Goal: Task Accomplishment & Management: Manage account settings

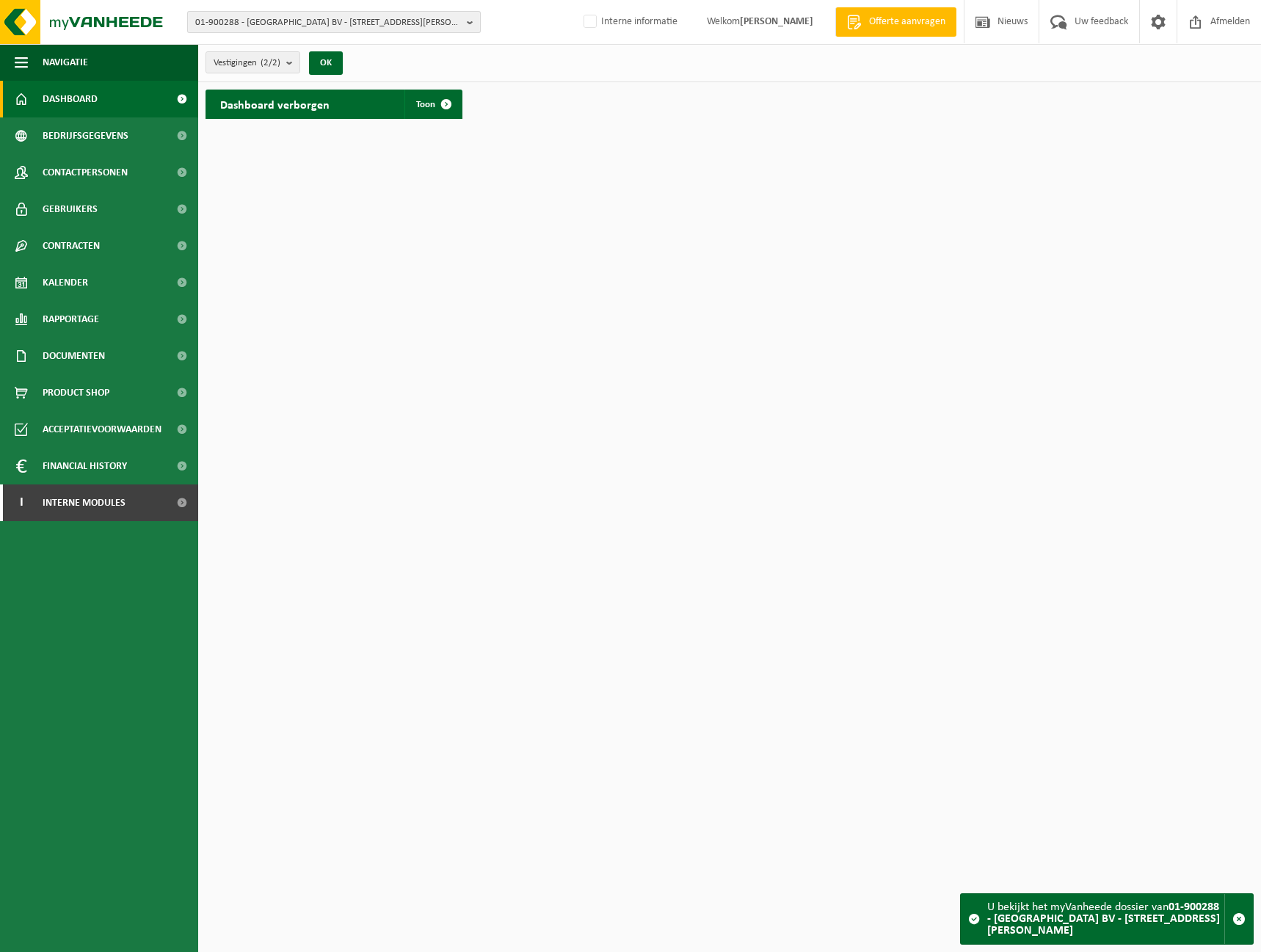
click at [282, 14] on span "01-900288 - [GEOGRAPHIC_DATA] BV - [STREET_ADDRESS][PERSON_NAME]" at bounding box center [328, 23] width 266 height 22
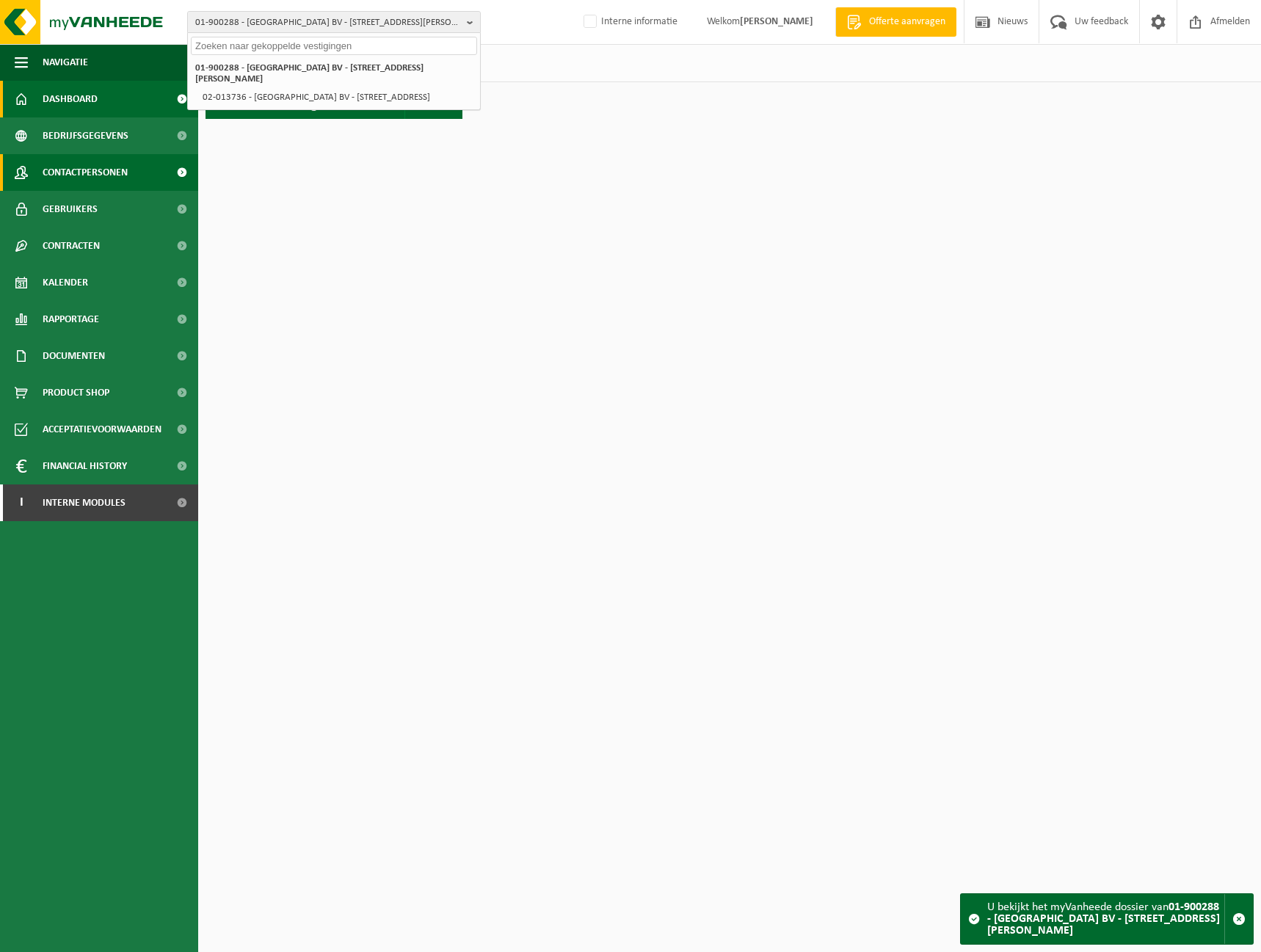
click at [73, 164] on span "Contactpersonen" at bounding box center [85, 172] width 85 height 36
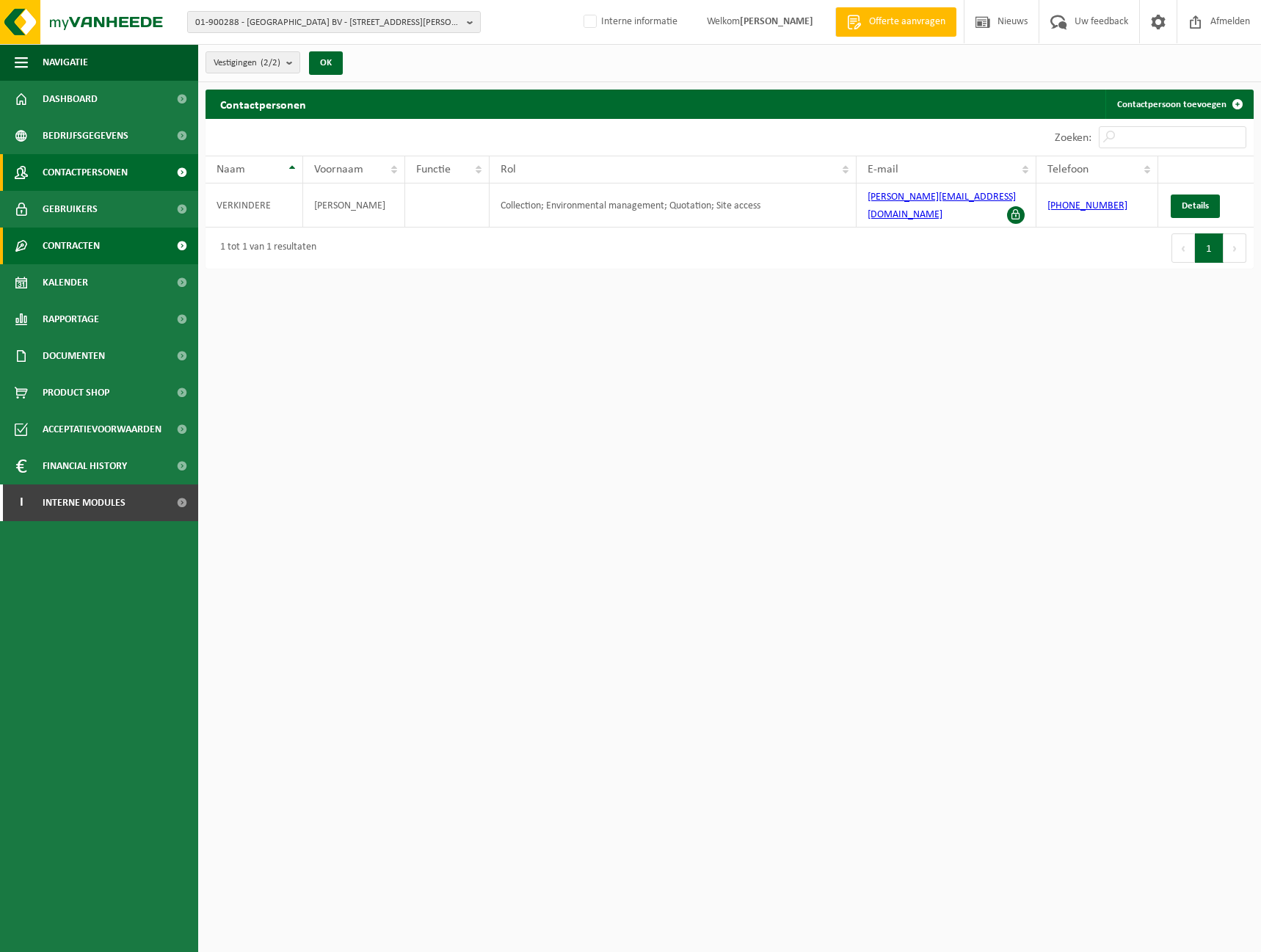
click at [82, 248] on span "Contracten" at bounding box center [71, 246] width 57 height 36
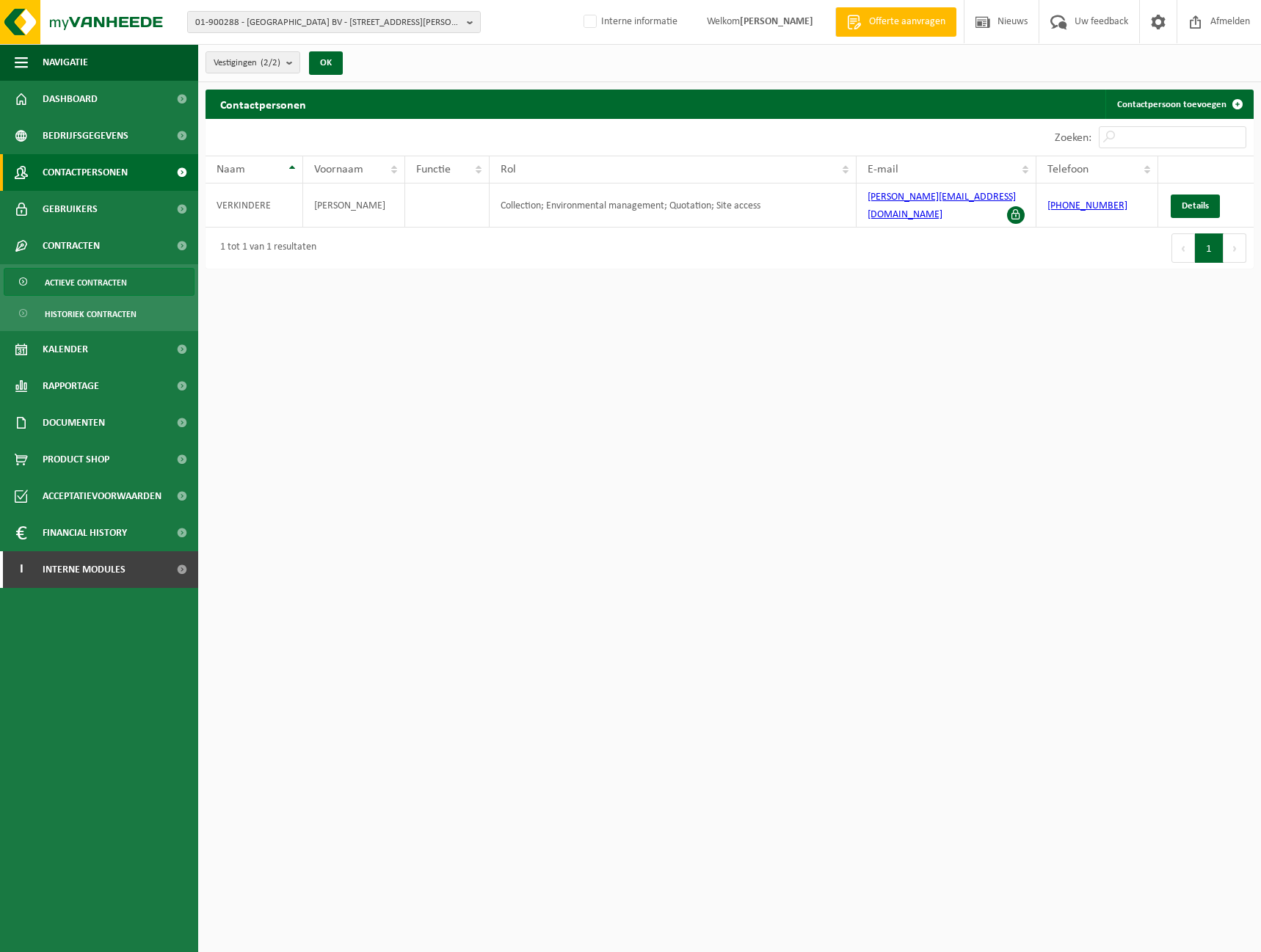
click at [120, 282] on span "Actieve contracten" at bounding box center [85, 282] width 83 height 28
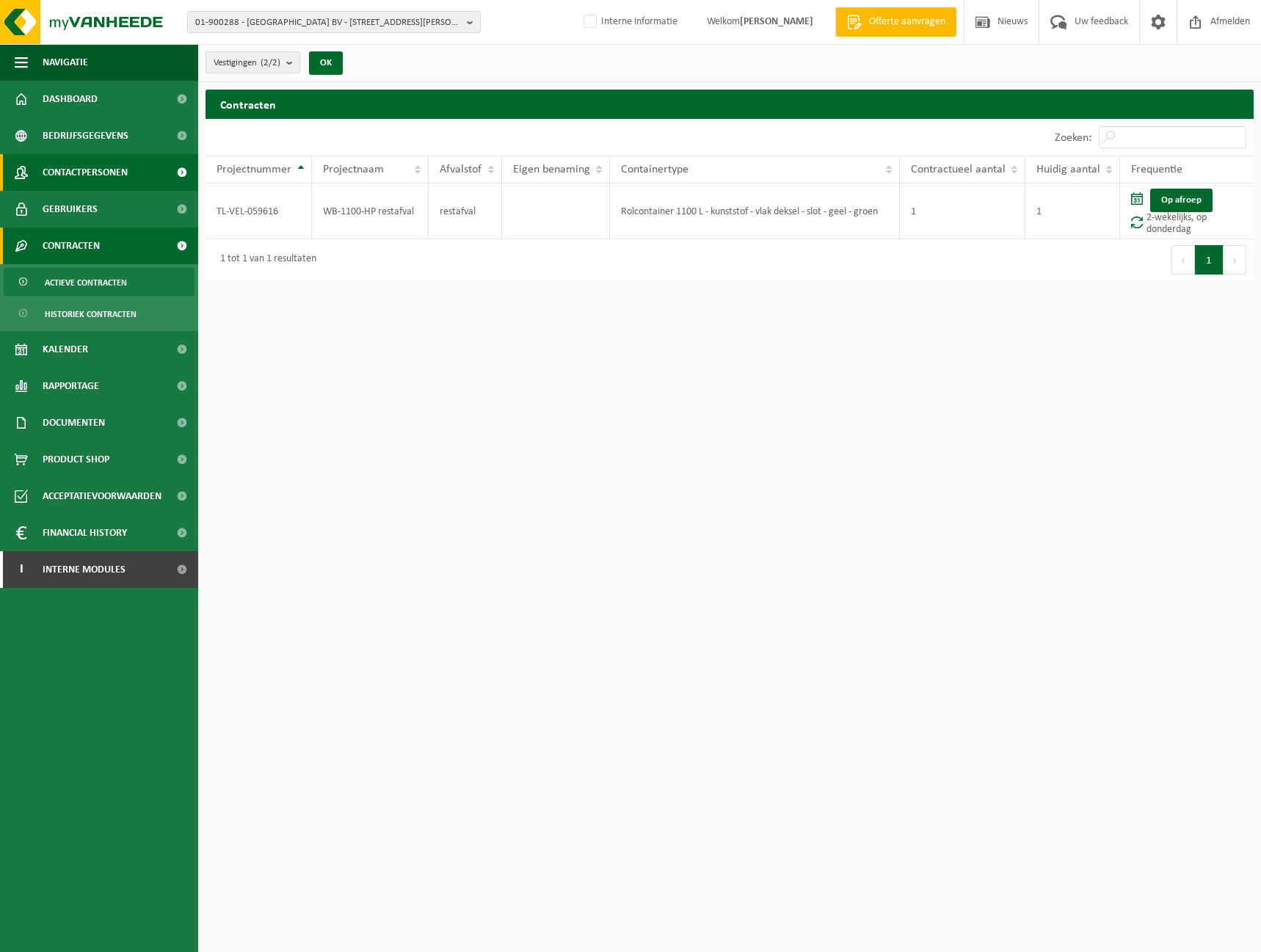
click at [94, 159] on span "Contactpersonen" at bounding box center [85, 172] width 85 height 36
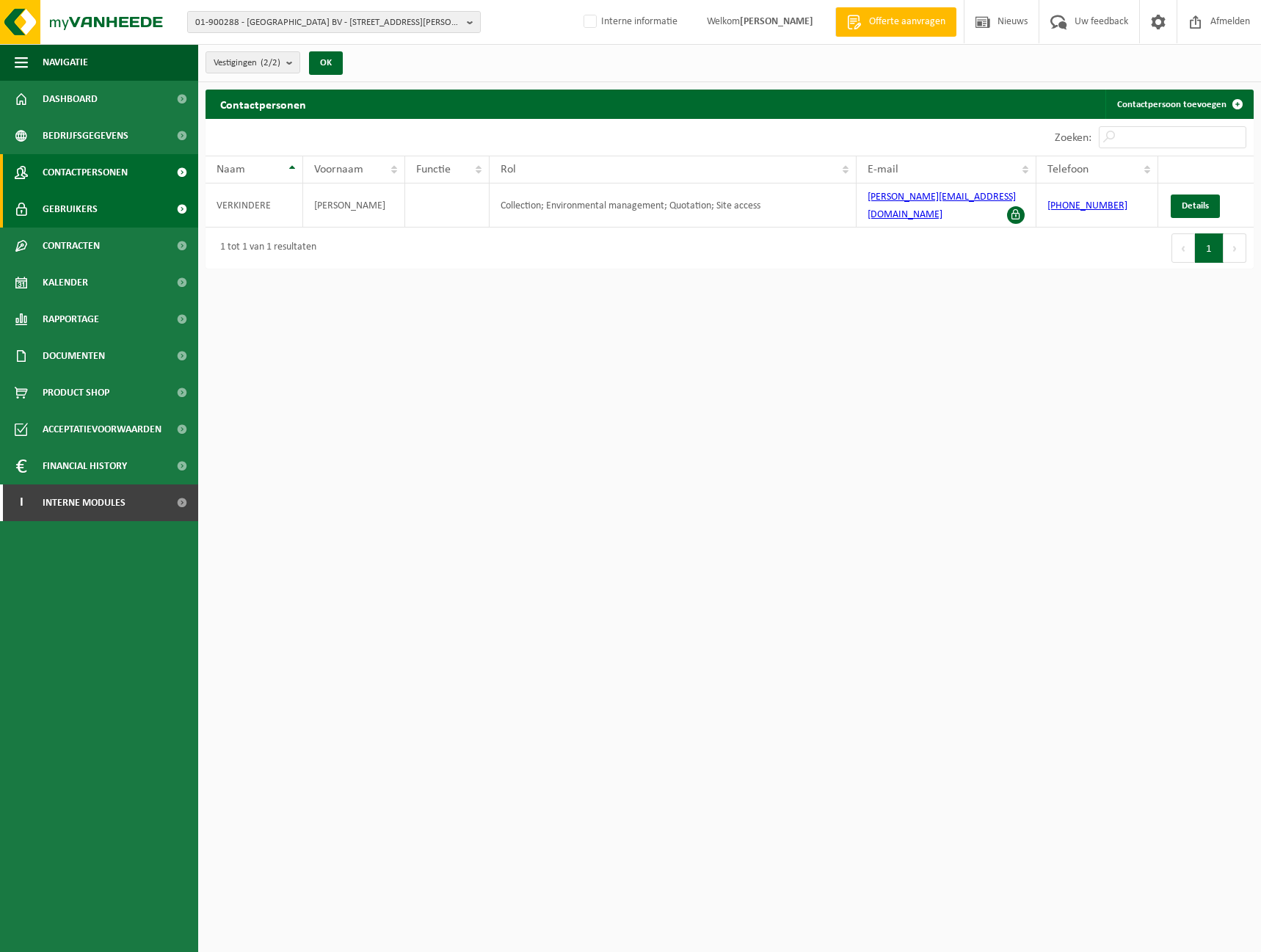
click at [98, 224] on link "Gebruikers" at bounding box center [99, 209] width 198 height 36
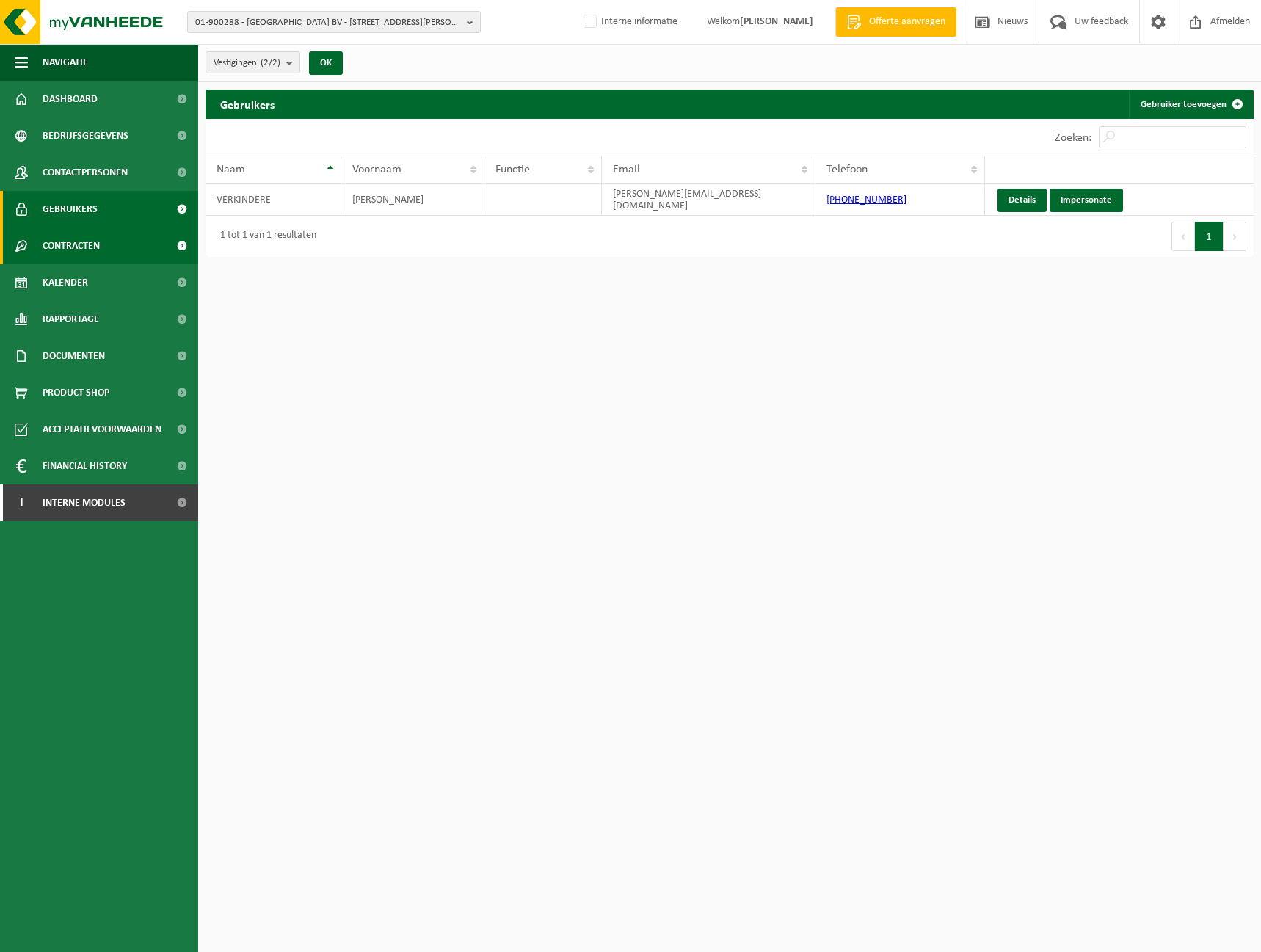
click at [140, 253] on link "Contracten" at bounding box center [99, 246] width 198 height 36
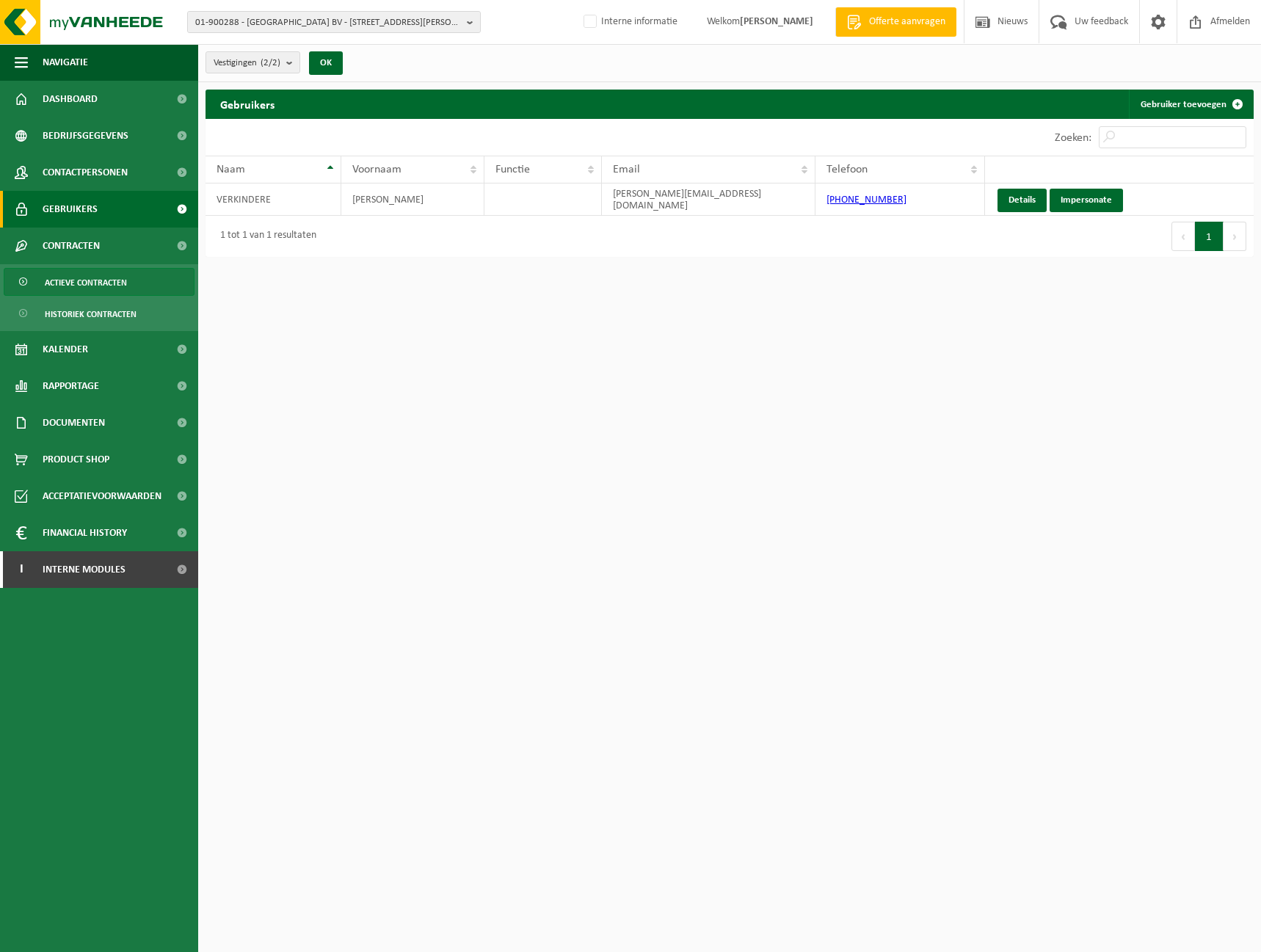
click at [125, 291] on span "Actieve contracten" at bounding box center [85, 282] width 83 height 28
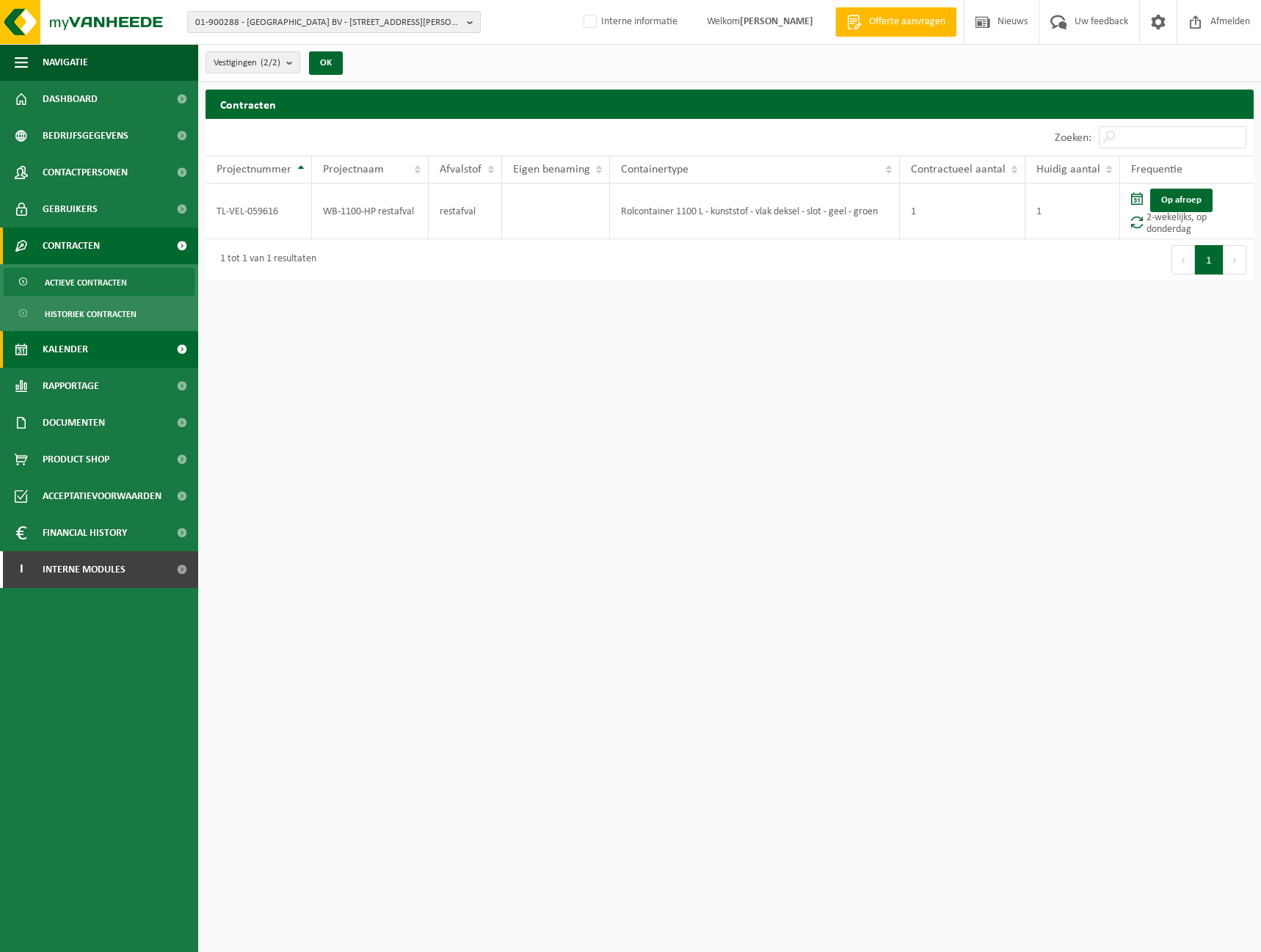
click at [82, 353] on span "Kalender" at bounding box center [65, 349] width 45 height 36
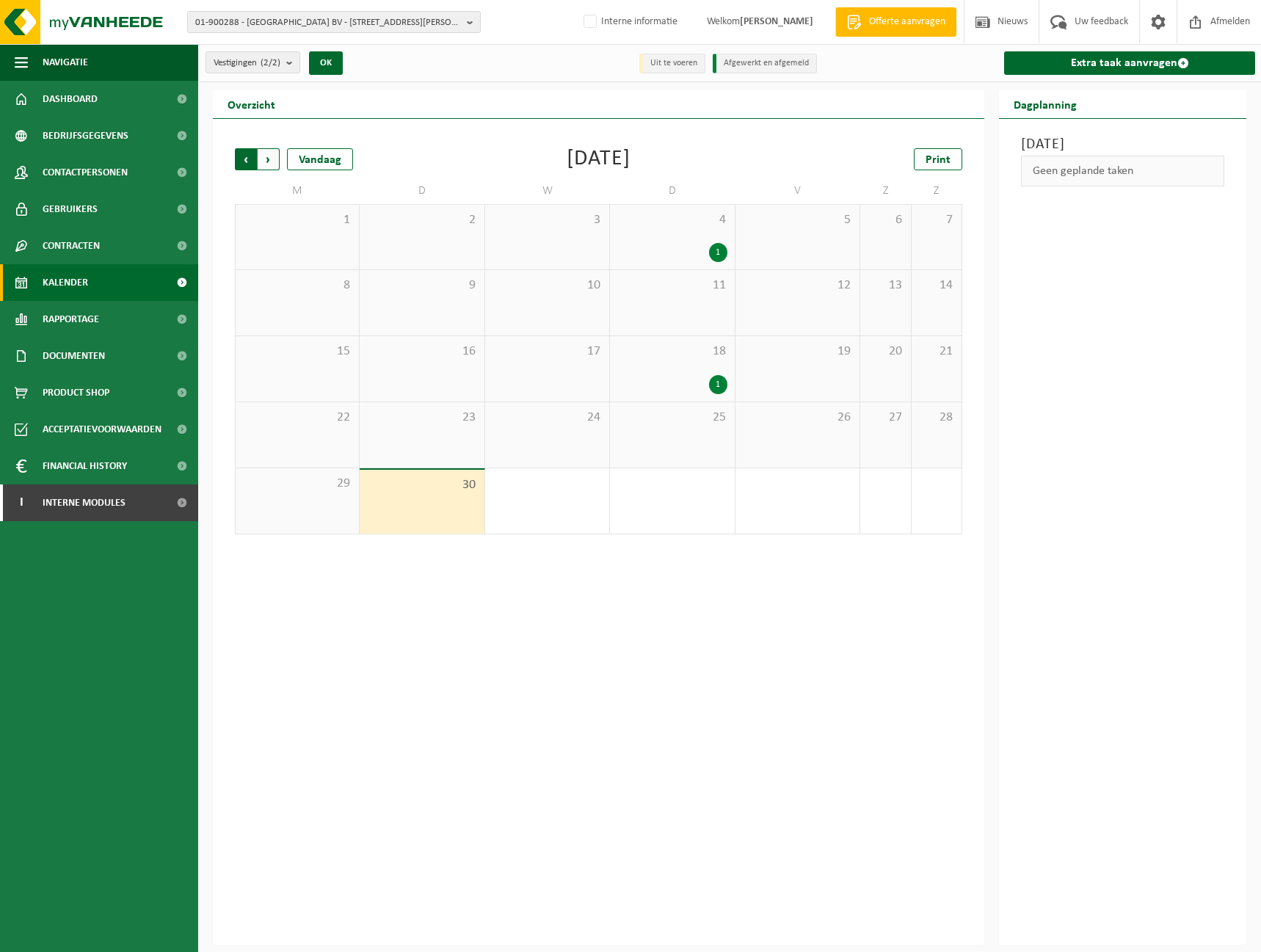
click at [267, 163] on span "Volgende" at bounding box center [269, 159] width 22 height 22
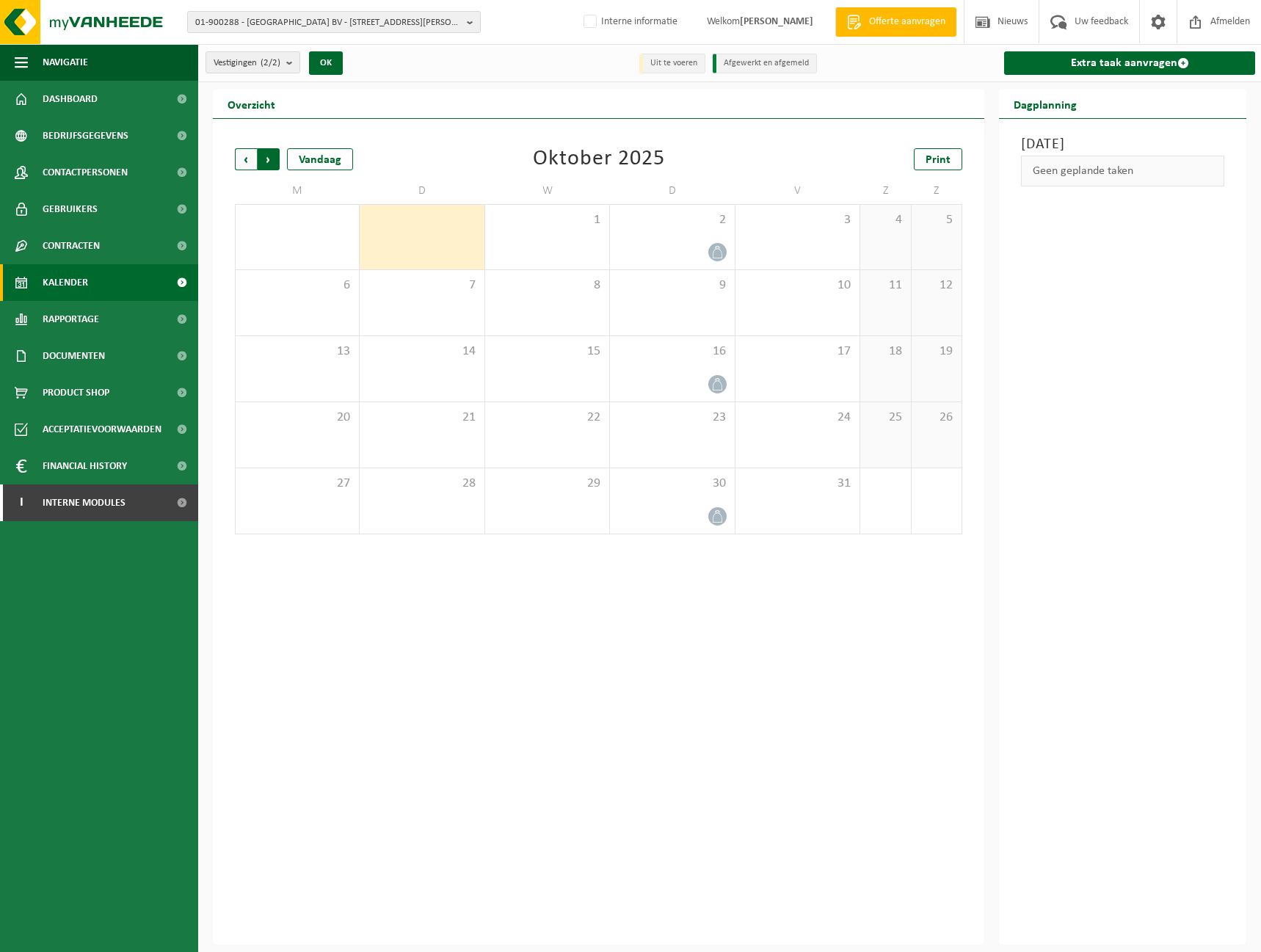
click at [238, 159] on span "Vorige" at bounding box center [246, 159] width 22 height 22
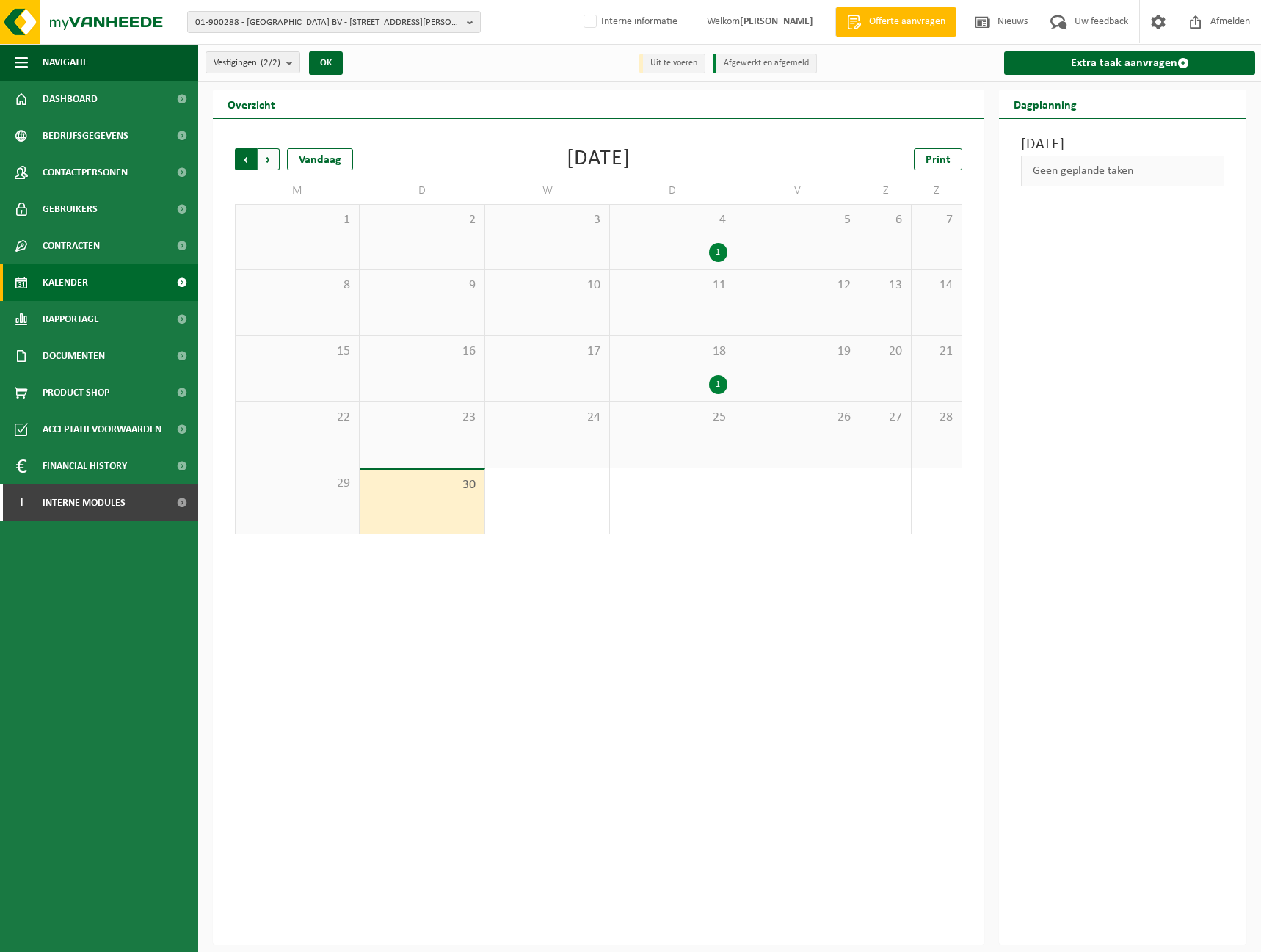
click at [264, 159] on span "Volgende" at bounding box center [269, 159] width 22 height 22
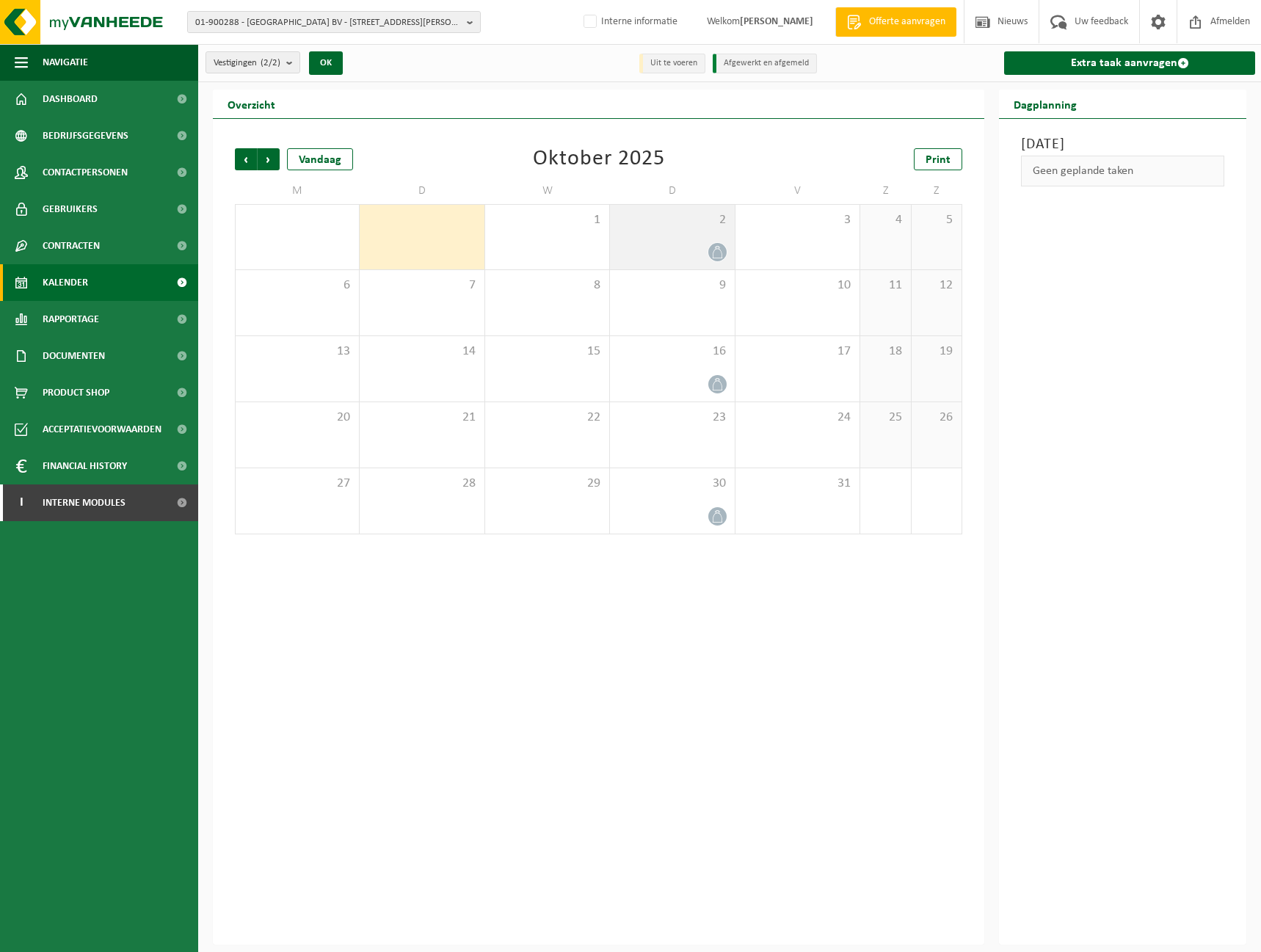
click at [672, 238] on div "2" at bounding box center [672, 237] width 124 height 64
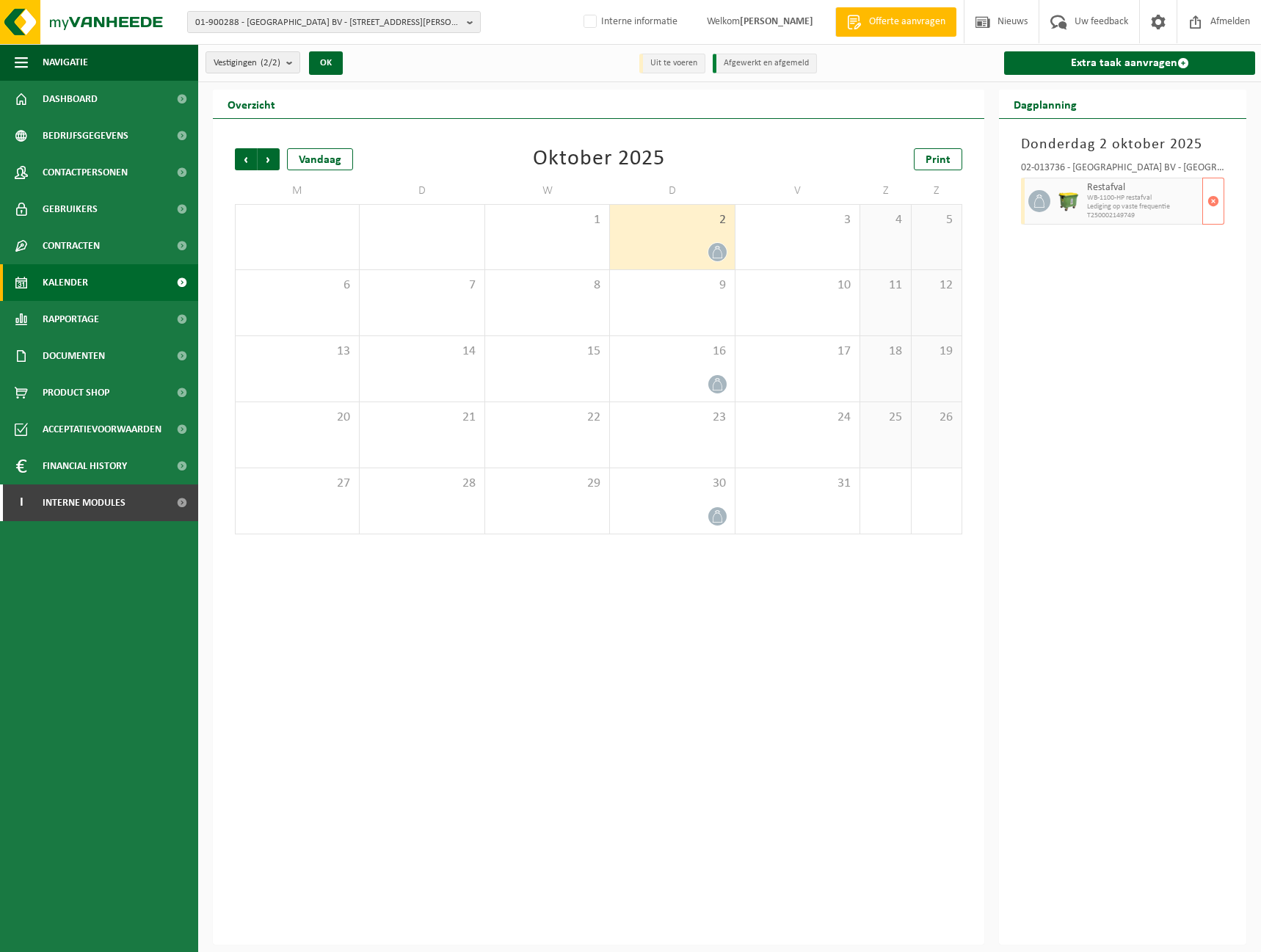
click at [1133, 205] on span "Lediging op vaste frequentie" at bounding box center [1143, 207] width 112 height 9
click at [1210, 212] on span "button" at bounding box center [1213, 201] width 12 height 29
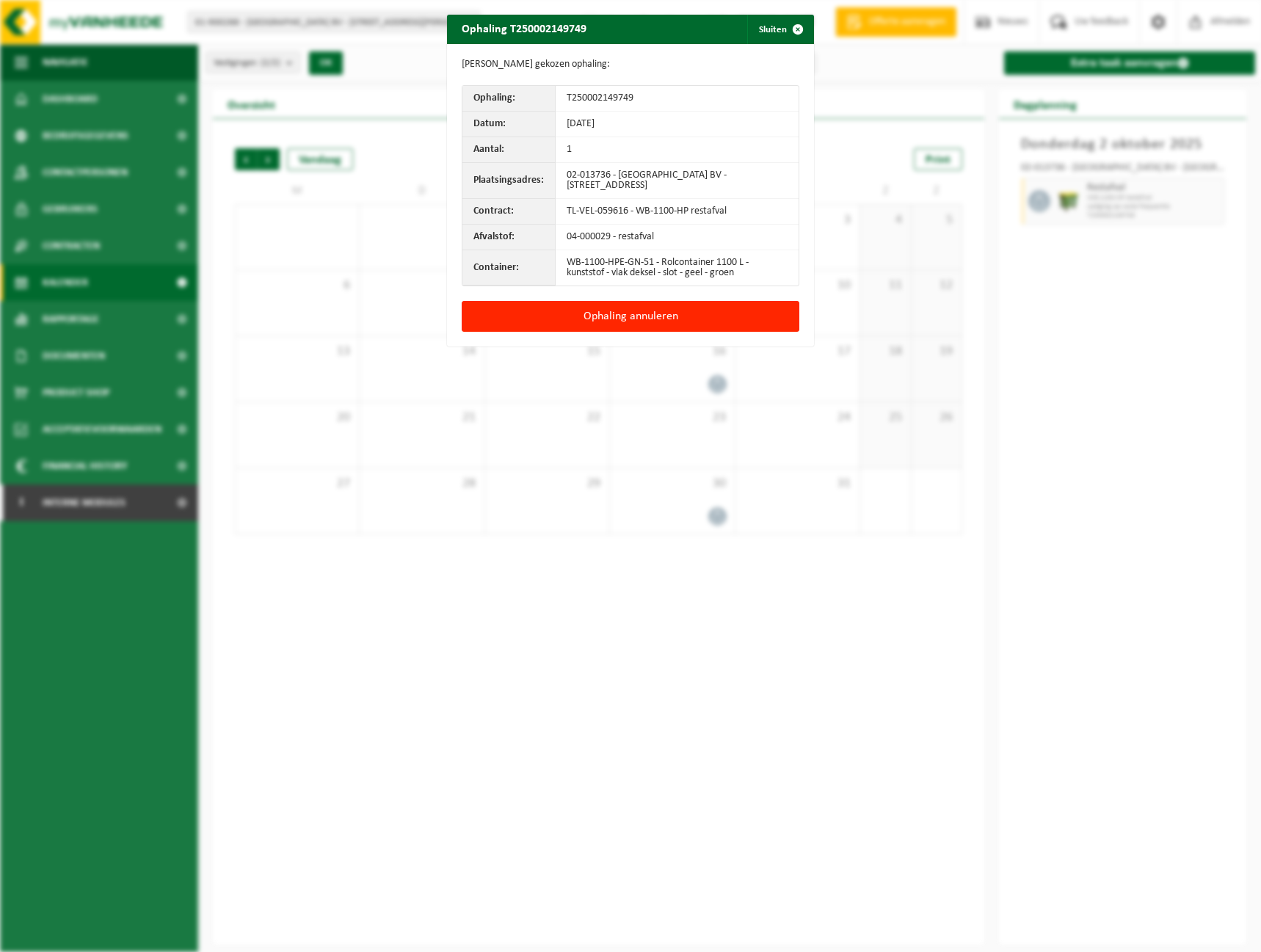
click at [725, 331] on div "Ophaling annuleren" at bounding box center [630, 324] width 367 height 45
click at [670, 322] on button "Ophaling annuleren" at bounding box center [631, 317] width 338 height 31
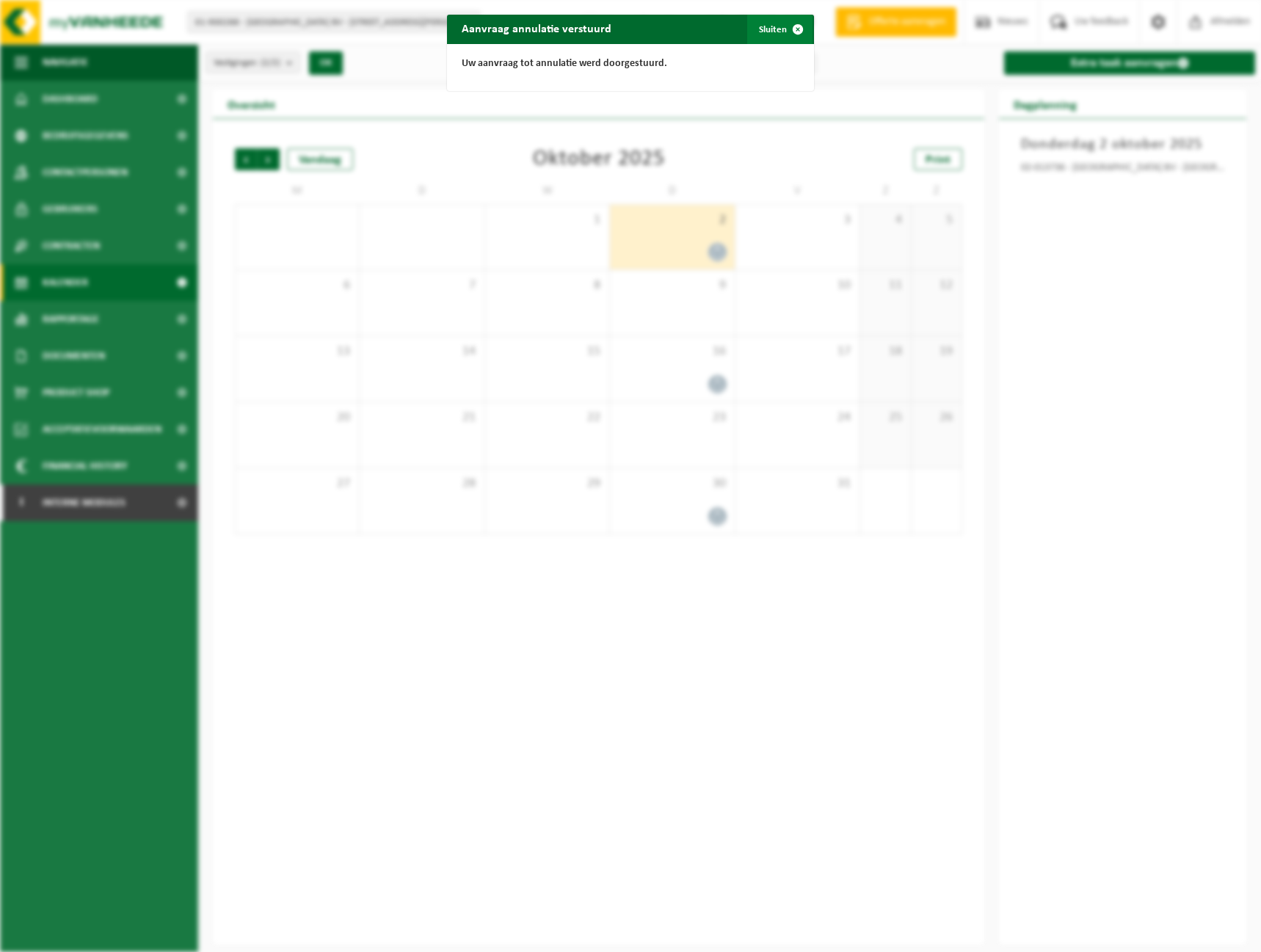
click at [757, 25] on button "Sluiten" at bounding box center [780, 29] width 65 height 29
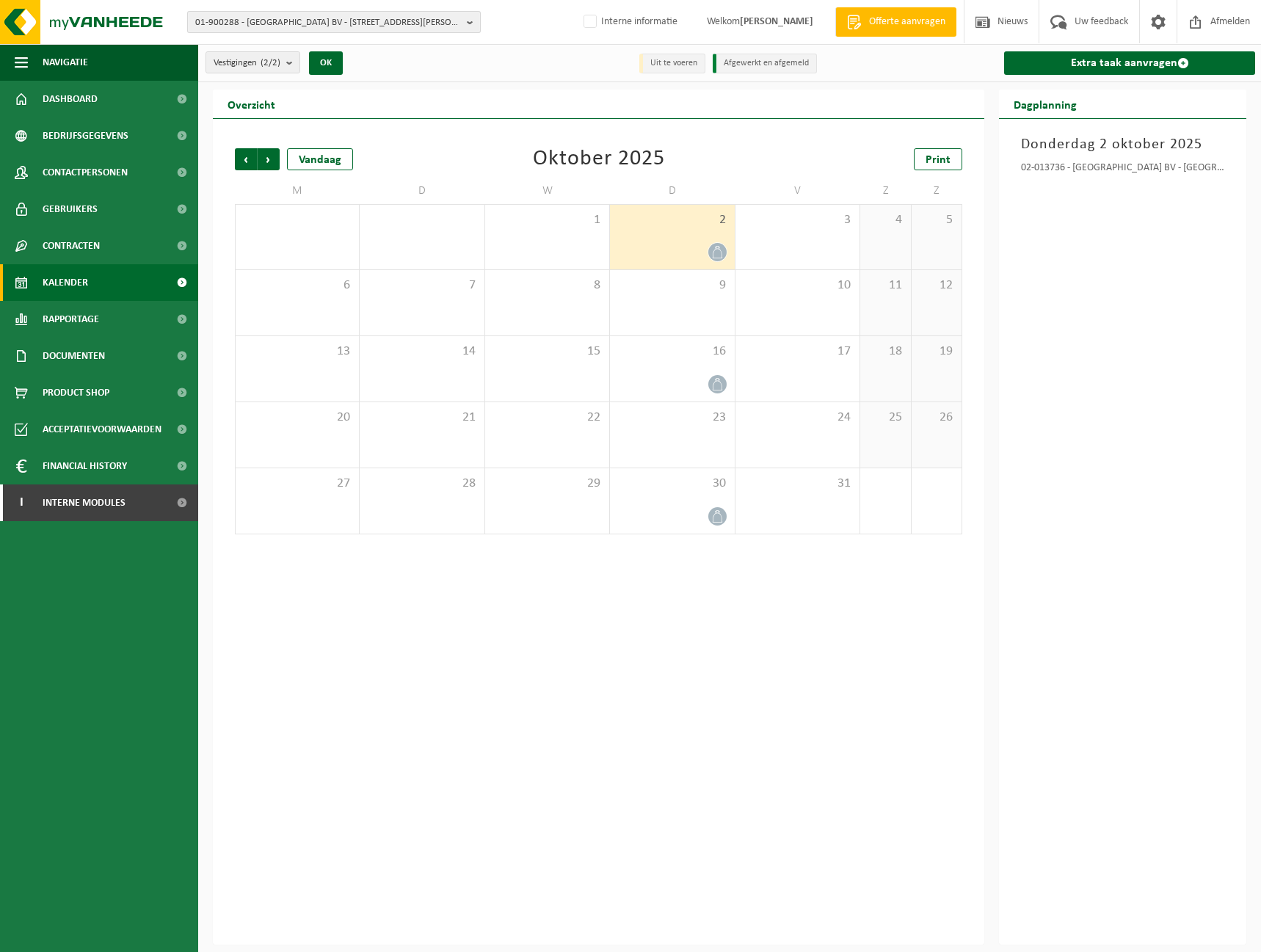
click at [278, 18] on span "01-900288 - GAVERBEEK BV - 8790 WAREGEM, FRANKLIN ROOSEVELTLAAN 16 A2" at bounding box center [328, 23] width 266 height 22
drag, startPoint x: 278, startPoint y: 18, endPoint x: 246, endPoint y: 43, distance: 40.6
paste input "10-921767"
type input "10-921767"
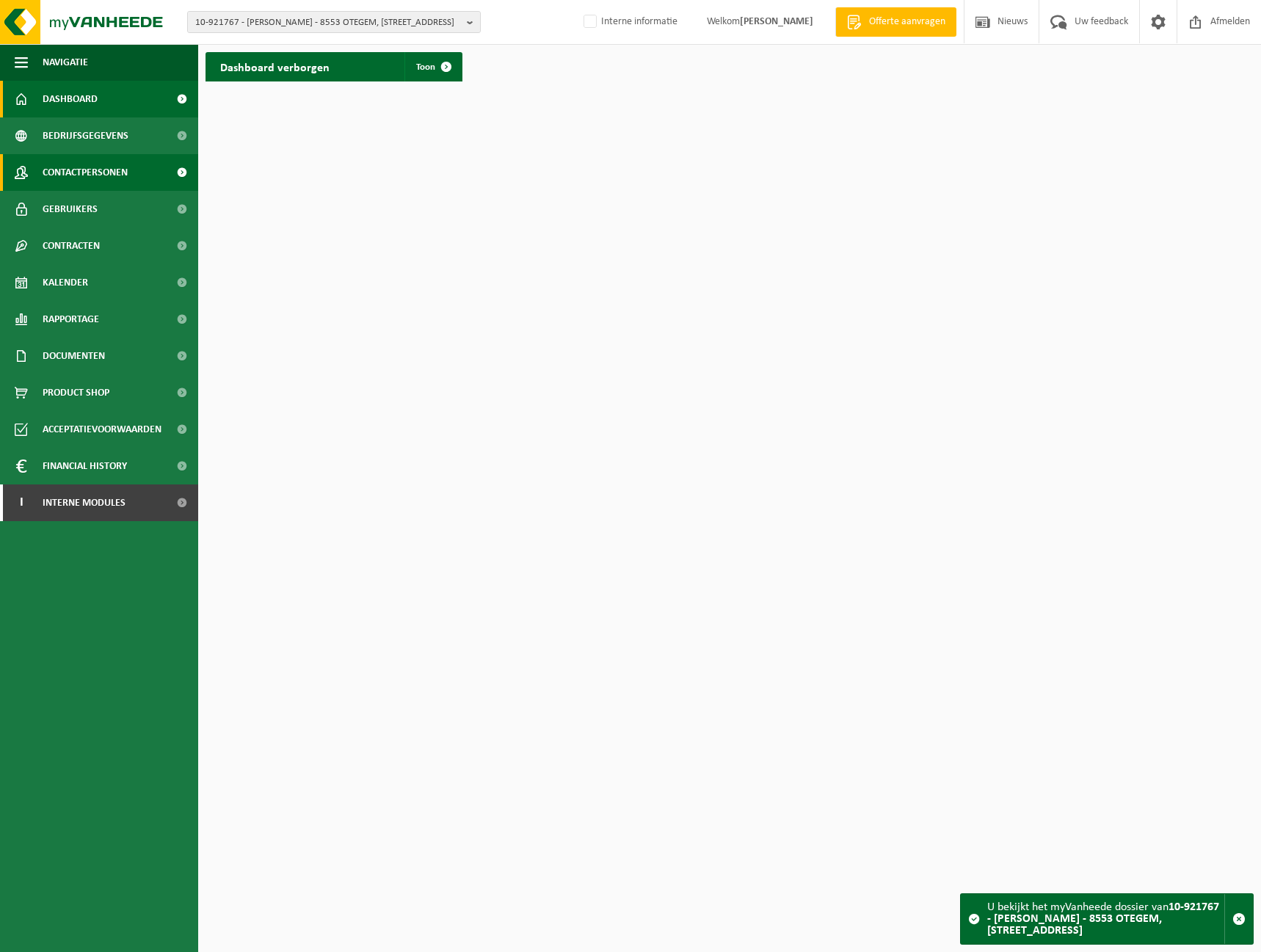
click at [72, 172] on span "Contactpersonen" at bounding box center [85, 172] width 85 height 36
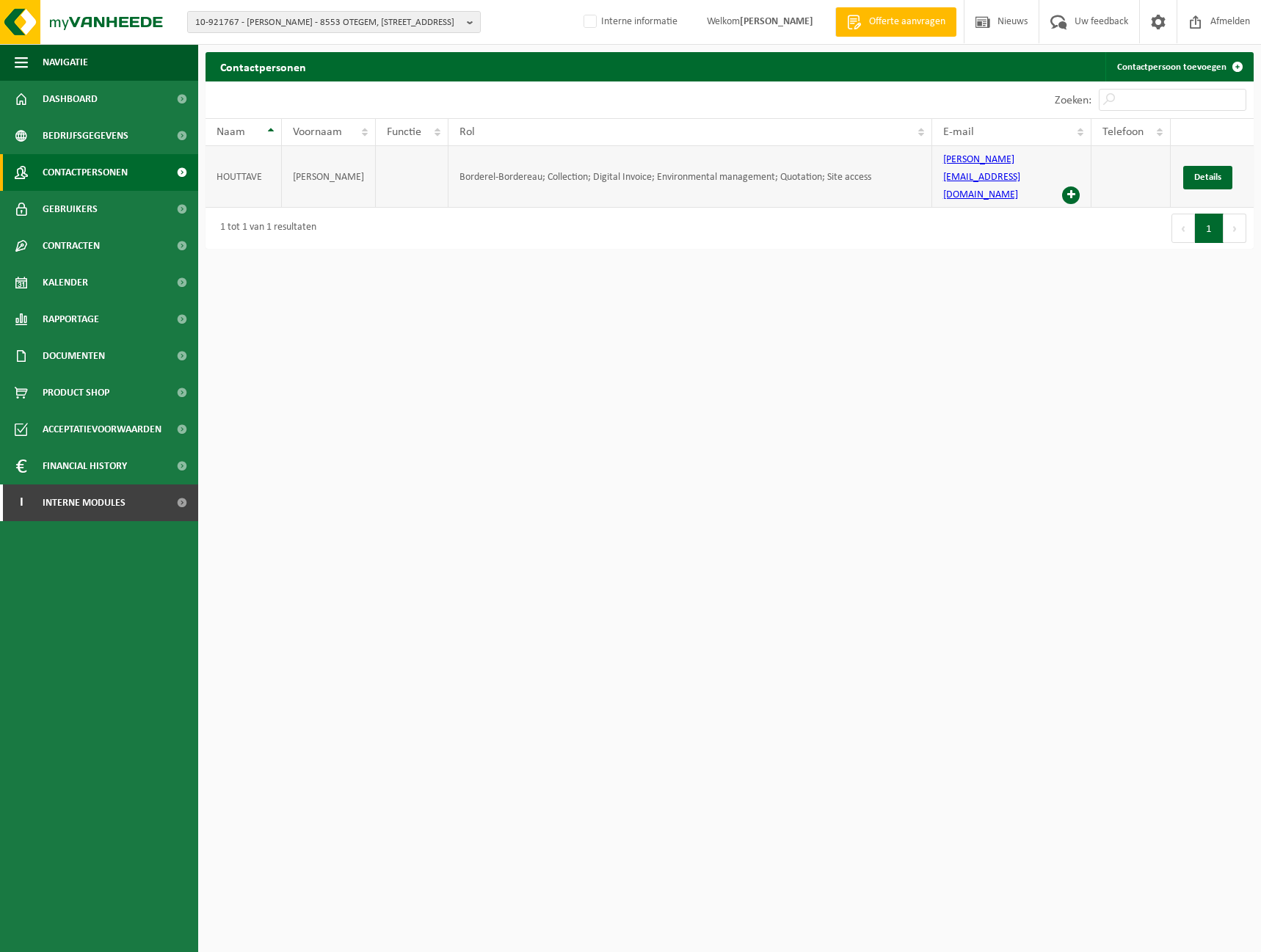
click at [1069, 186] on span at bounding box center [1070, 194] width 17 height 17
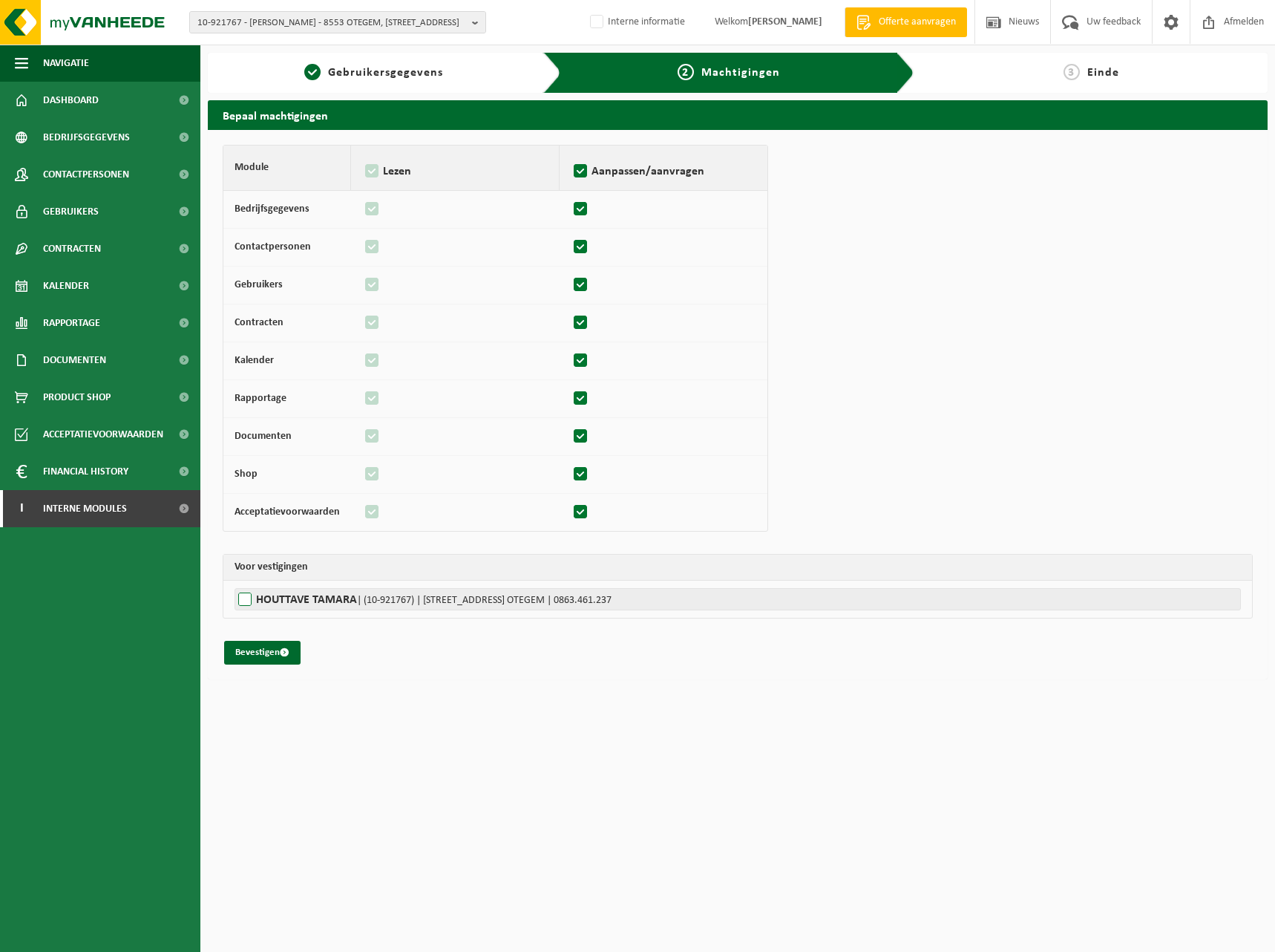
click at [278, 599] on label"] "[PERSON_NAME] | (10-921767) | [STREET_ADDRESS] | 0863.461.237" at bounding box center [738, 599] width 1007 height 22
click at [278, 599] on input "[PERSON_NAME] | (10-921767) | [STREET_ADDRESS] | 0863.461.237" at bounding box center [872, 599] width 1275 height 22
checkbox input "true"
click at [277, 650] on button "Bevestigen" at bounding box center [262, 653] width 76 height 24
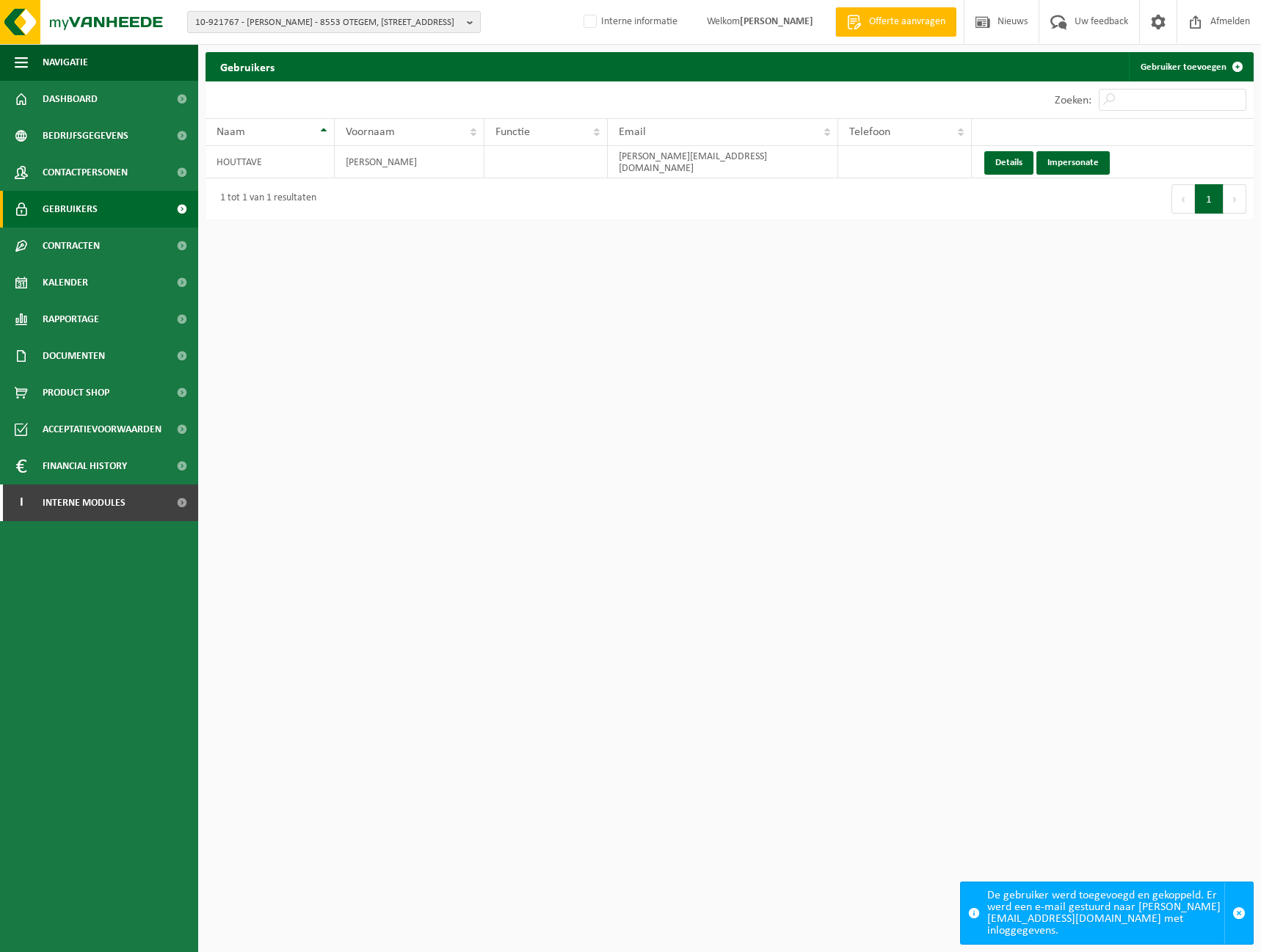
drag, startPoint x: 309, startPoint y: 20, endPoint x: 317, endPoint y: 26, distance: 10.0
click at [309, 19] on span "10-921767 - HOUTTAVE TAMARA - 8553 OTEGEM, KLEINE RONSESTRAAT 12" at bounding box center [328, 23] width 266 height 22
paste input "01-071081"
type input "01-071081"
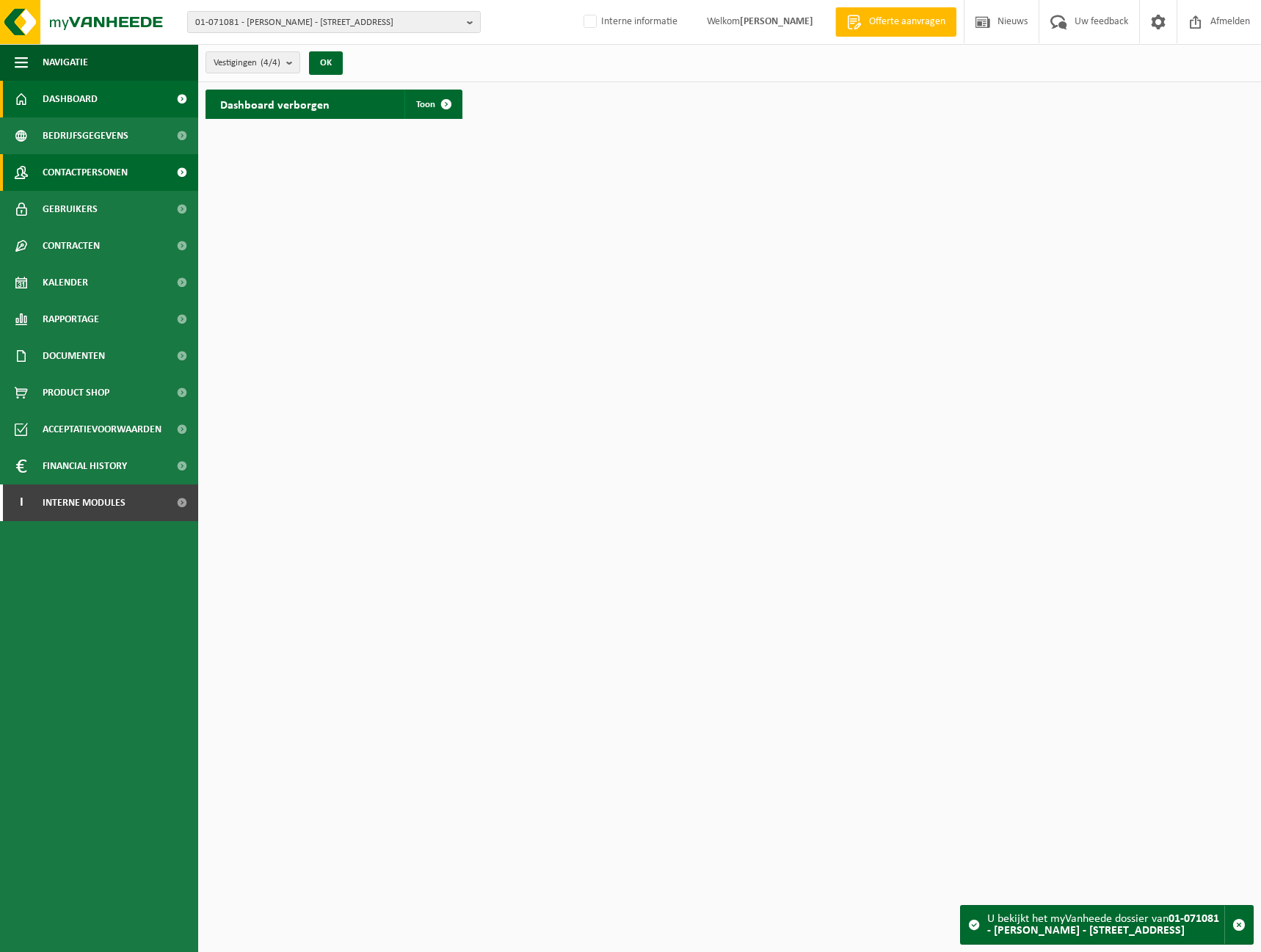
drag, startPoint x: 90, startPoint y: 171, endPoint x: 112, endPoint y: 181, distance: 24.2
click at [89, 171] on span "Contactpersonen" at bounding box center [85, 172] width 85 height 36
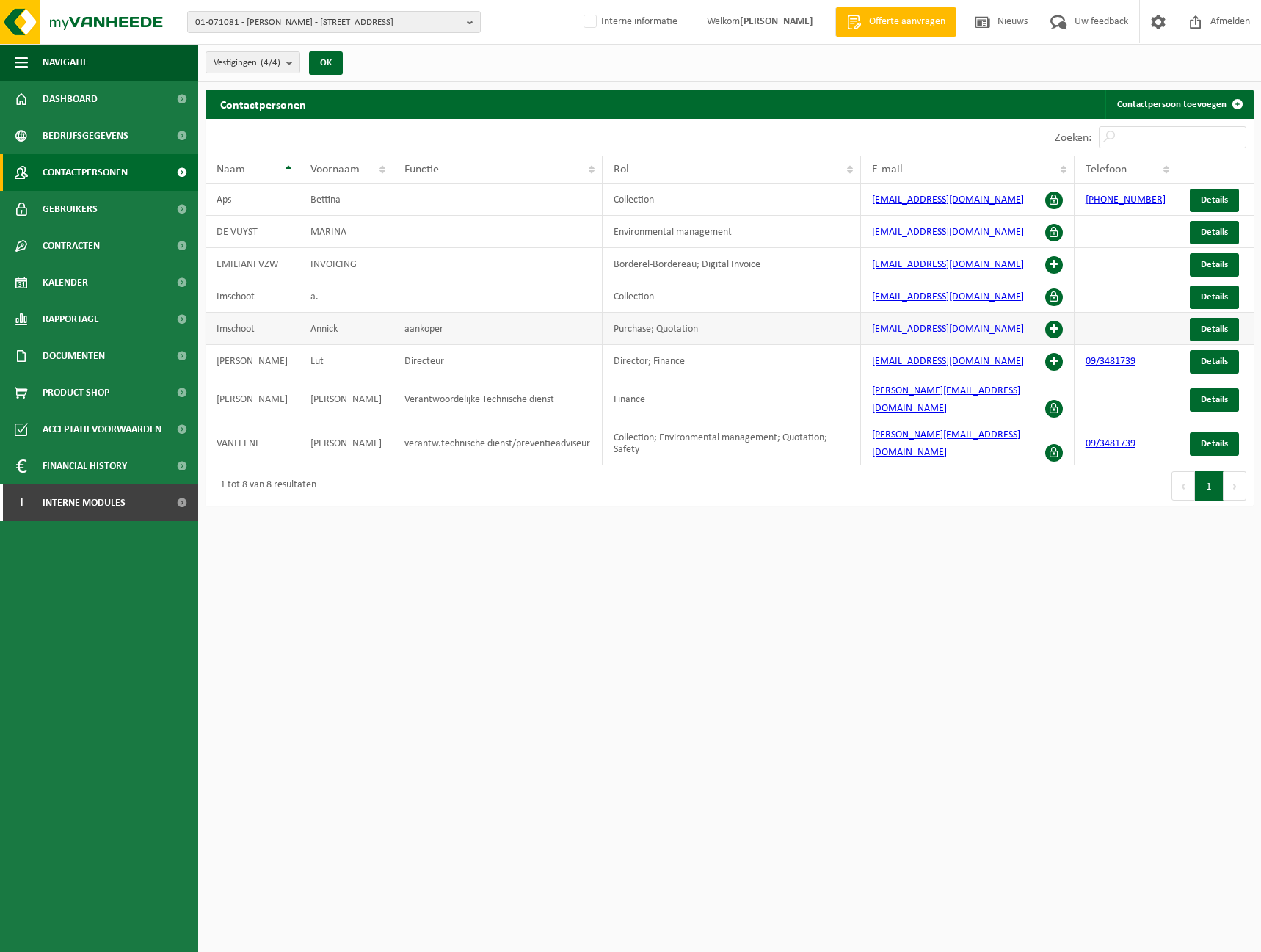
click at [1061, 328] on span at bounding box center [1054, 329] width 17 height 17
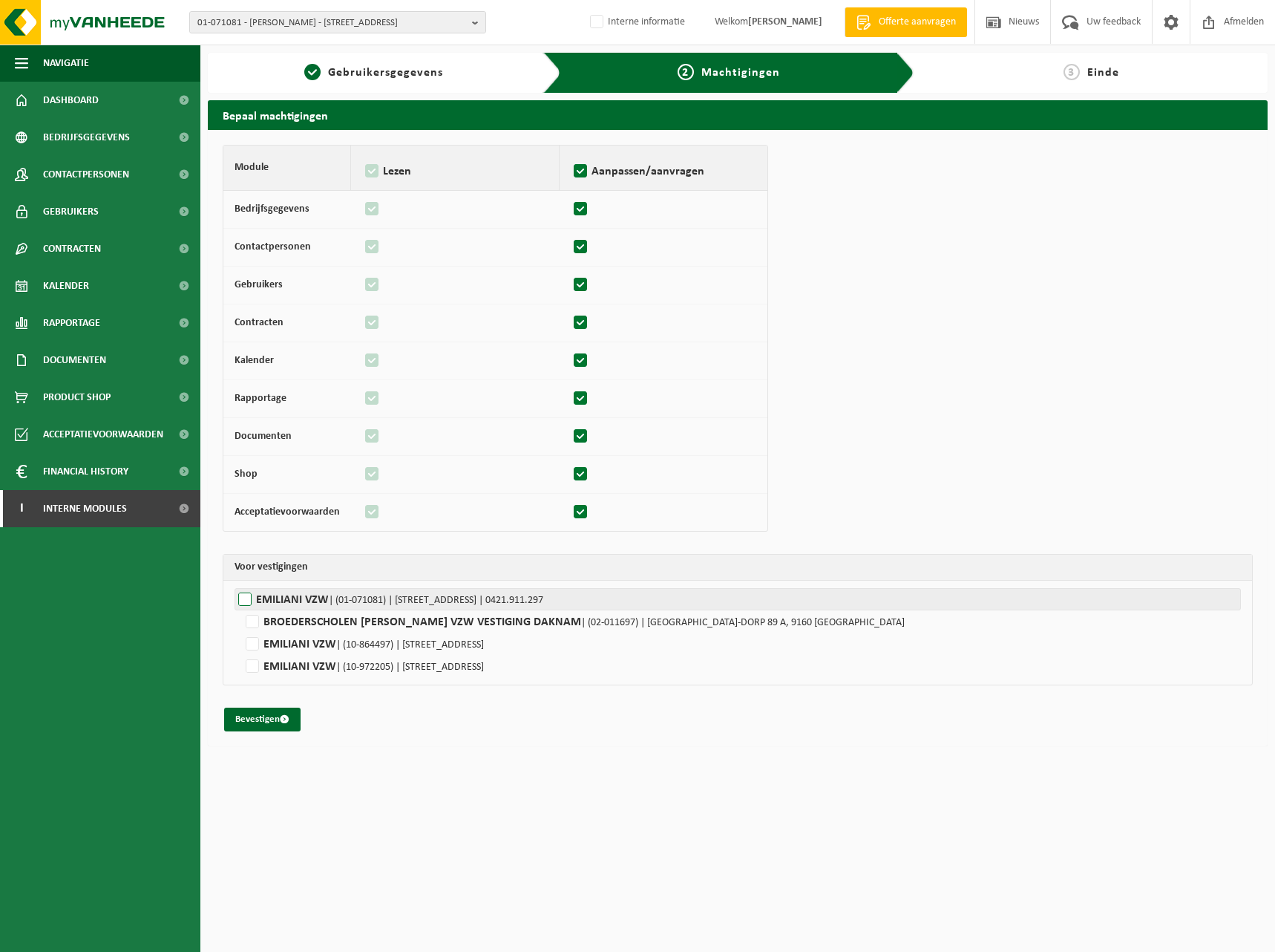
click at [364, 604] on span "| (01-071081) | [STREET_ADDRESS] | 0421.911.297" at bounding box center [436, 600] width 215 height 11
click at [364, 604] on input "[PERSON_NAME] | (01-071081) | [STREET_ADDRESS] | 0421.911.297" at bounding box center [872, 599] width 1275 height 22
checkbox input "true"
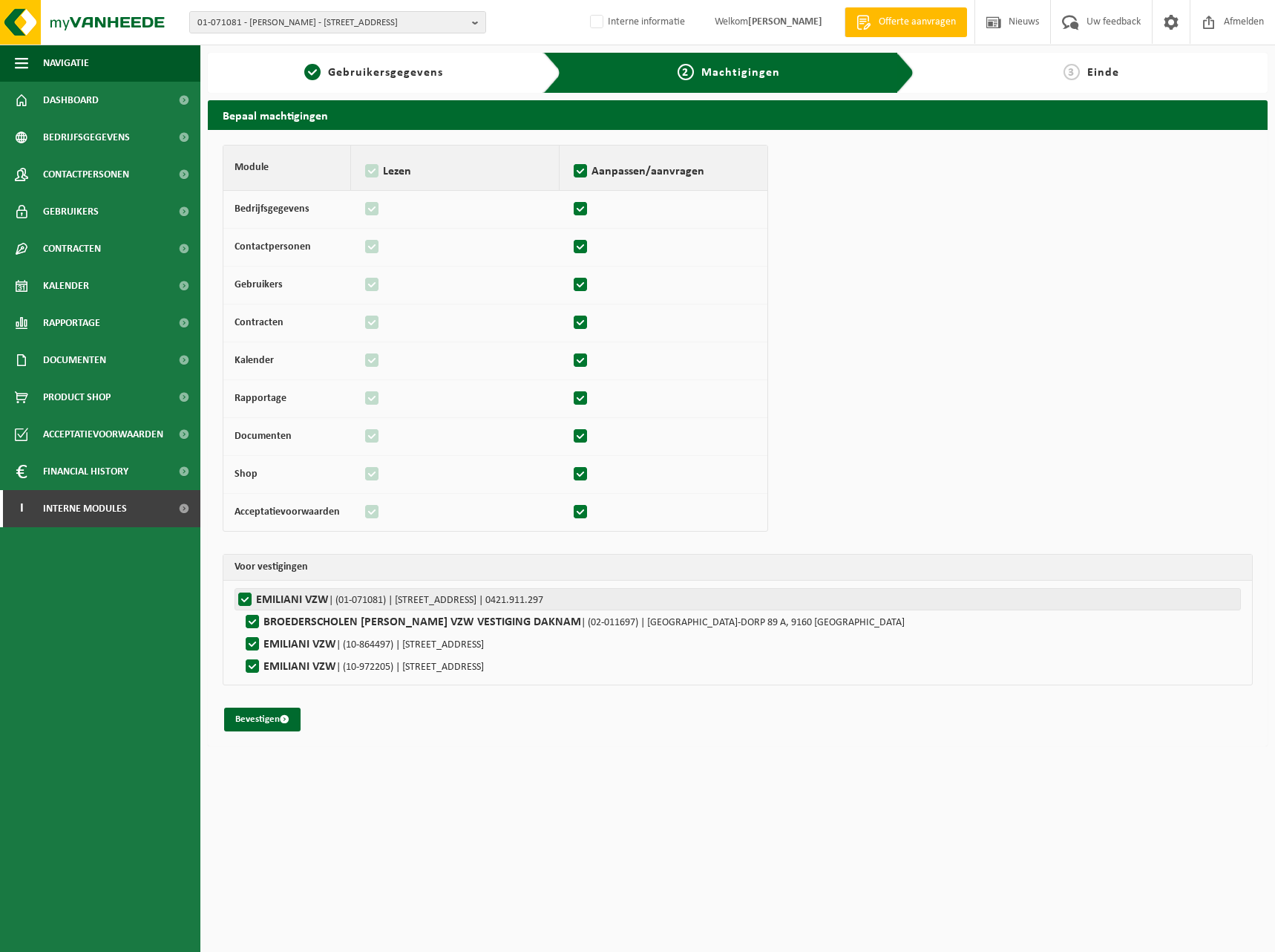
checkbox input "true"
click at [256, 715] on button "Bevestigen" at bounding box center [262, 720] width 76 height 24
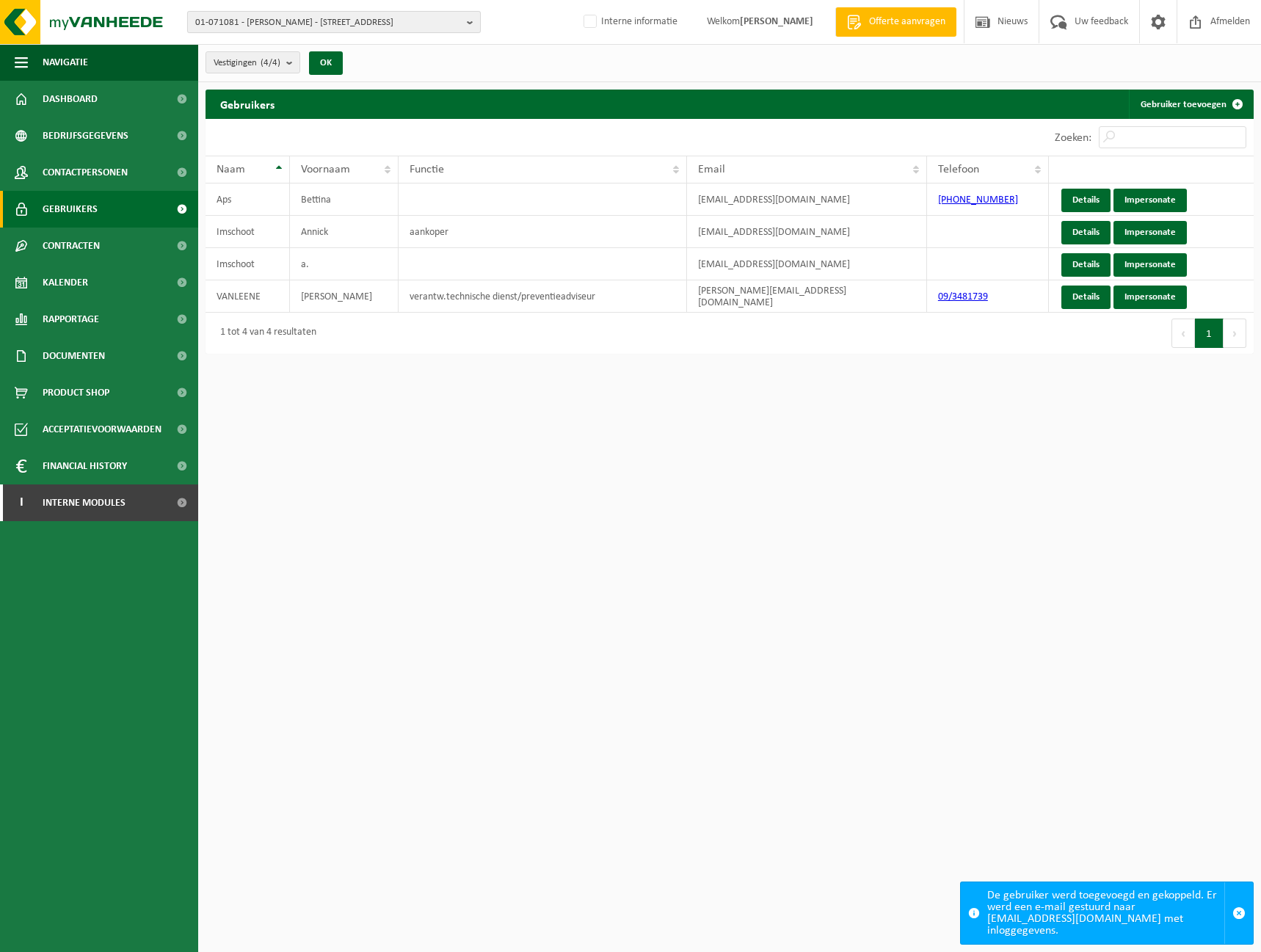
click at [364, 22] on span "01-071081 - EMILIANI VZW - 9160 LOKEREN, KREKELSTRAAT 17" at bounding box center [328, 23] width 266 height 22
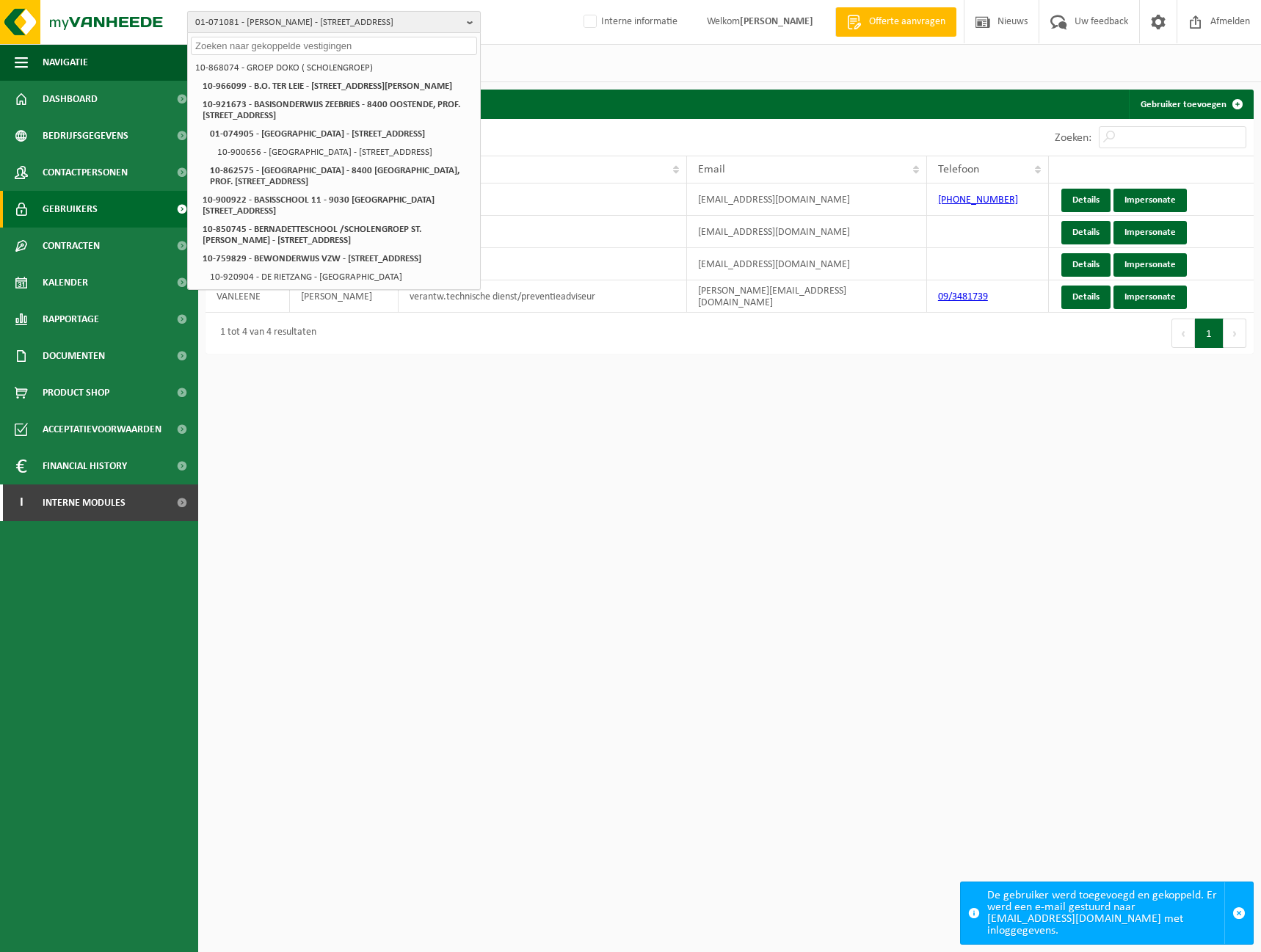
paste input "01-020688"
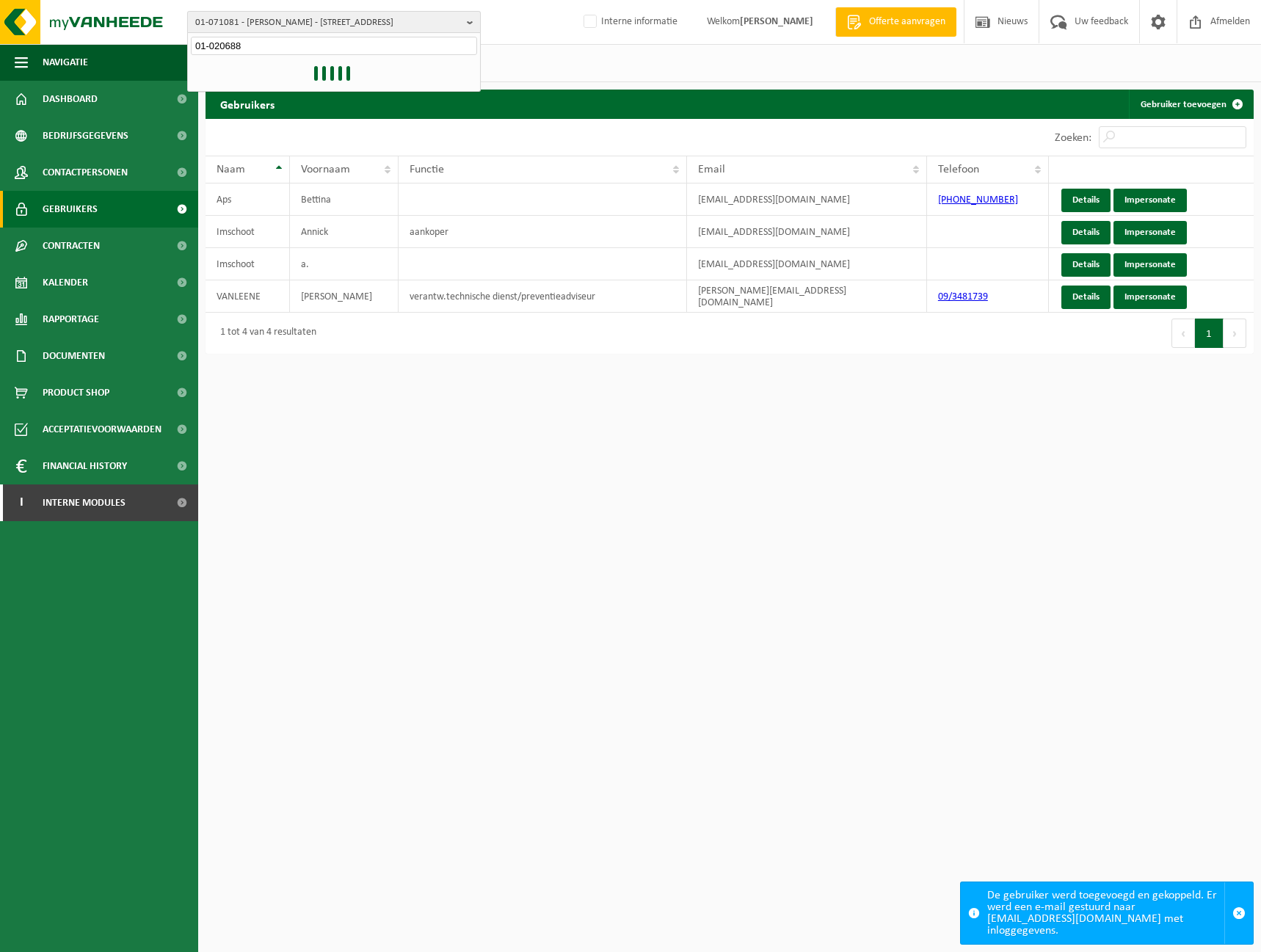
type input "01-020688"
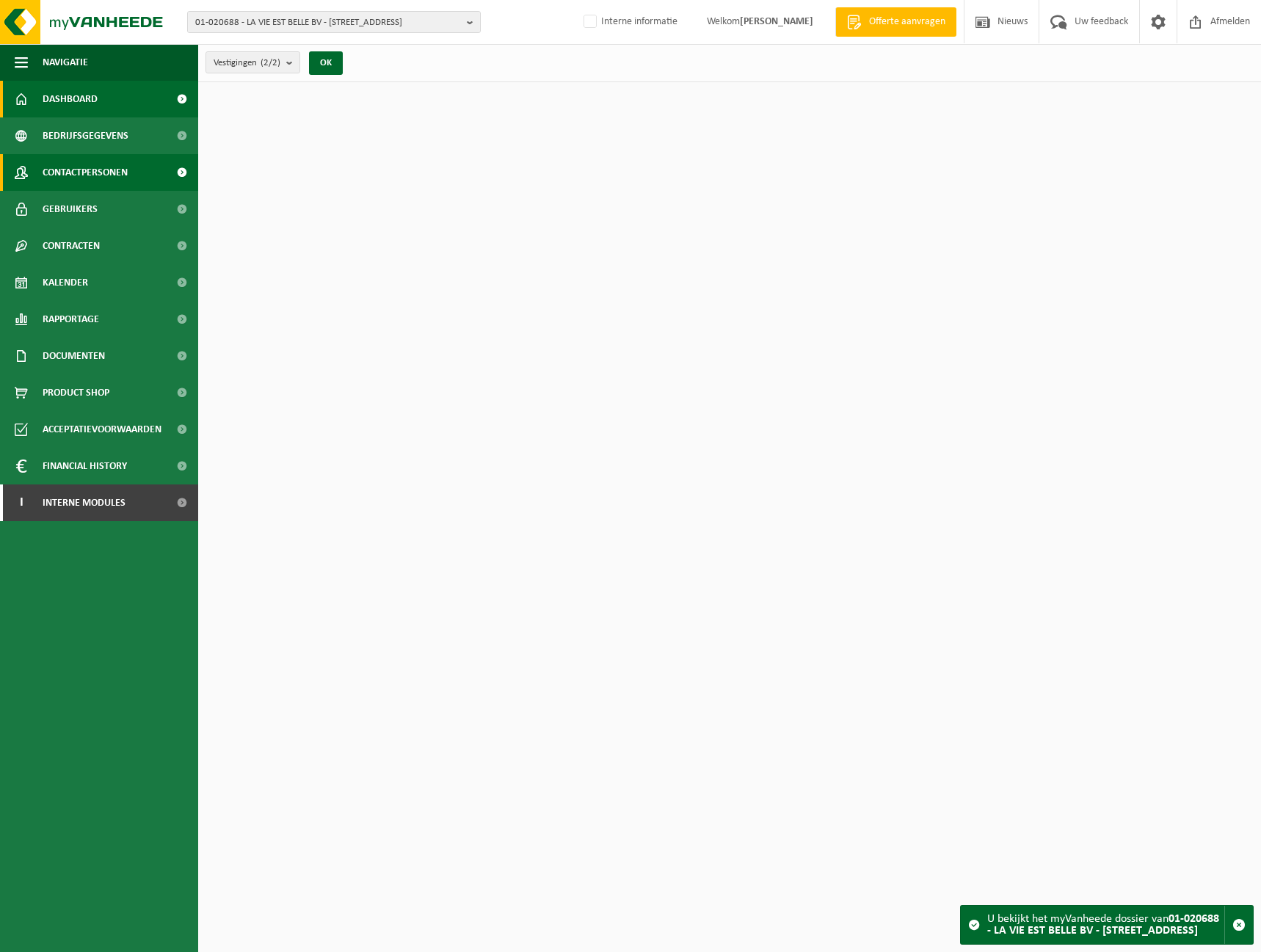
click at [135, 168] on link "Contactpersonen" at bounding box center [99, 172] width 198 height 36
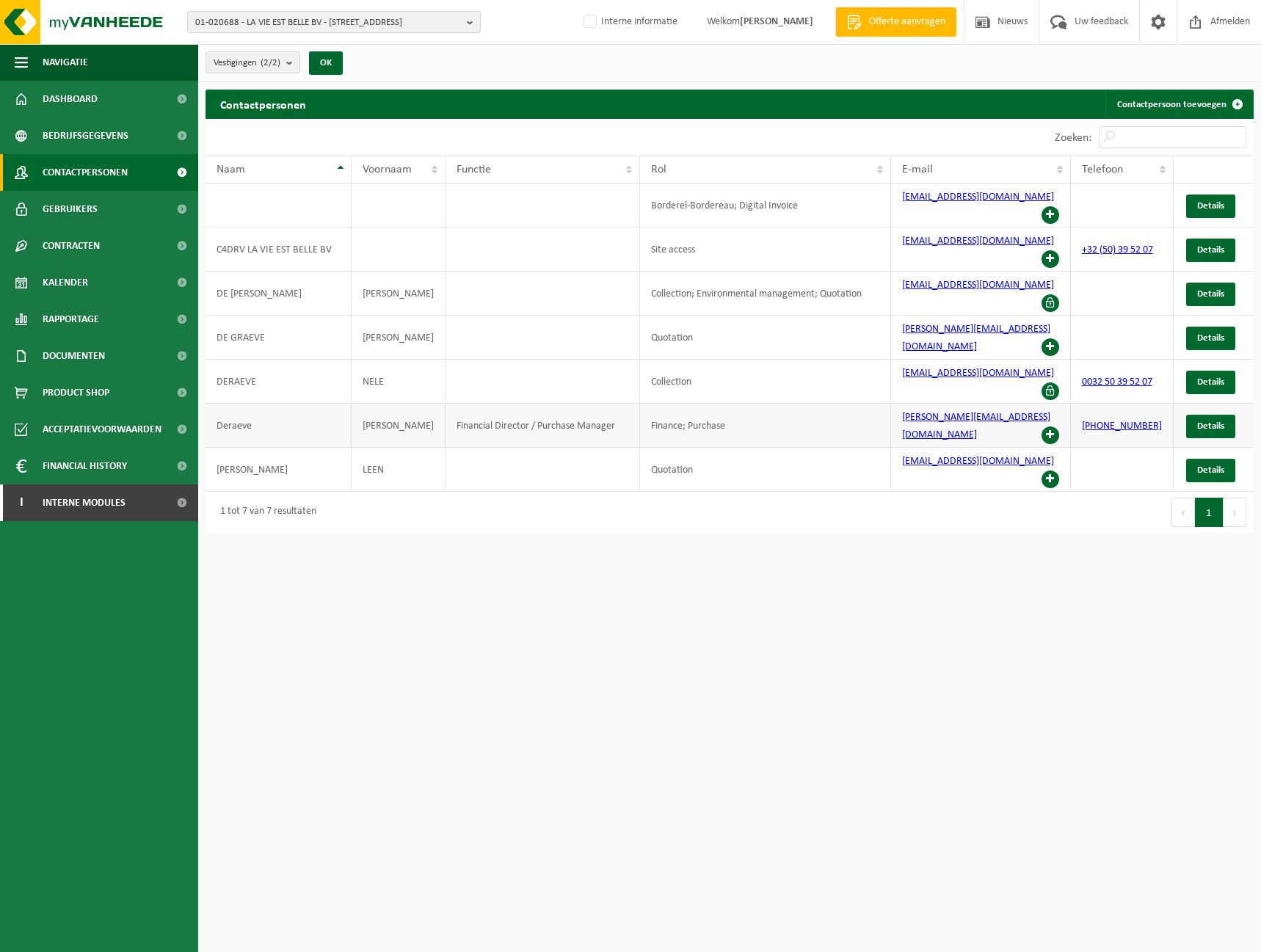
click at [1049, 427] on span at bounding box center [1049, 435] width 17 height 17
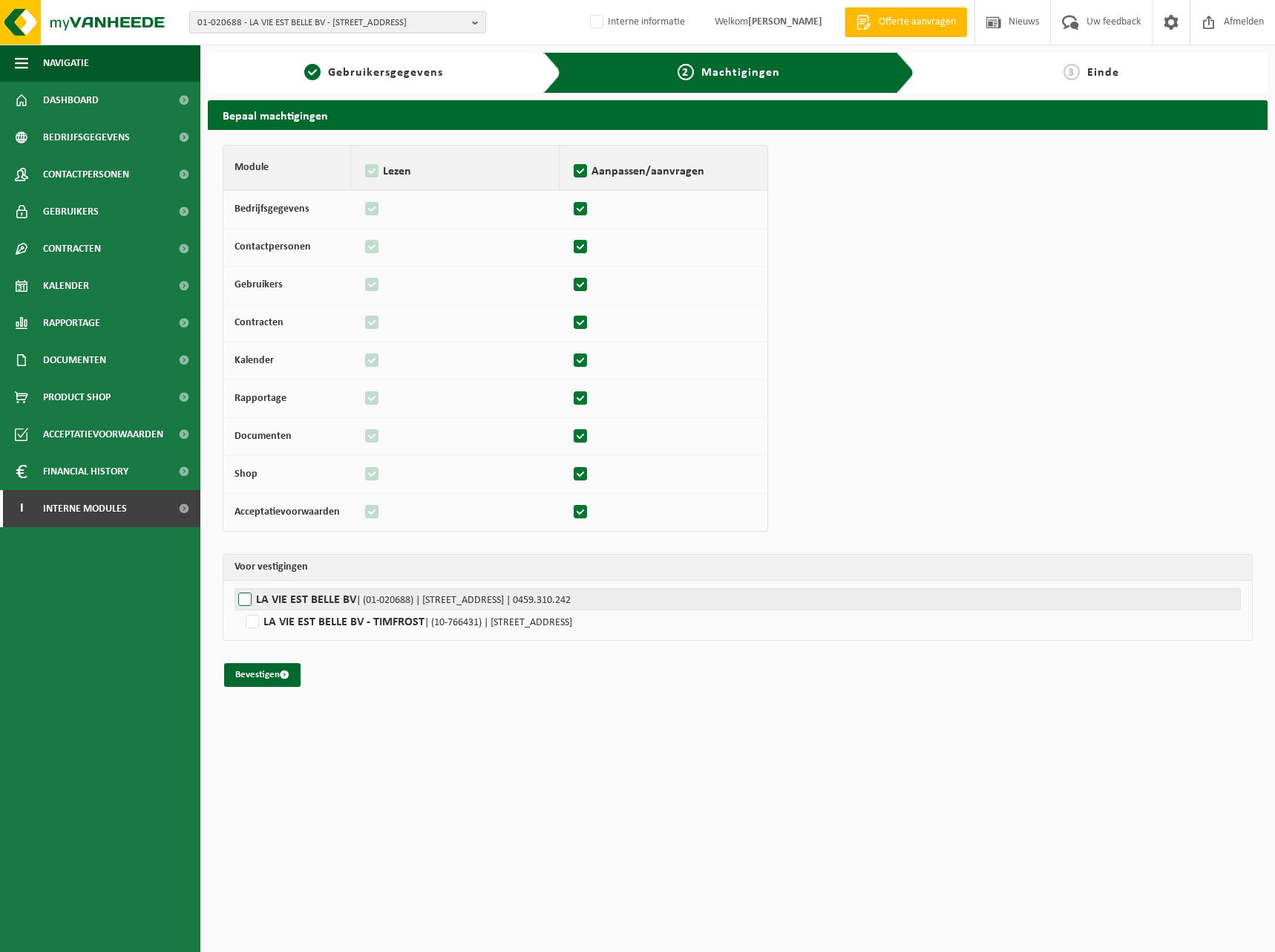
click at [301, 592] on label"] "LA VIE EST BELLE BV | (01-020688) | LEGEWEG 135-137, 8020 OOSTKAMP | 0459.310.2…" at bounding box center [738, 599] width 1007 height 22
click at [301, 592] on input "LA VIE EST BELLE BV | (01-020688) | LEGEWEG 135-137, 8020 OOSTKAMP | 0459.310.2…" at bounding box center [872, 599] width 1275 height 22
checkbox input "true"
click at [277, 677] on button "Bevestigen" at bounding box center [262, 675] width 76 height 24
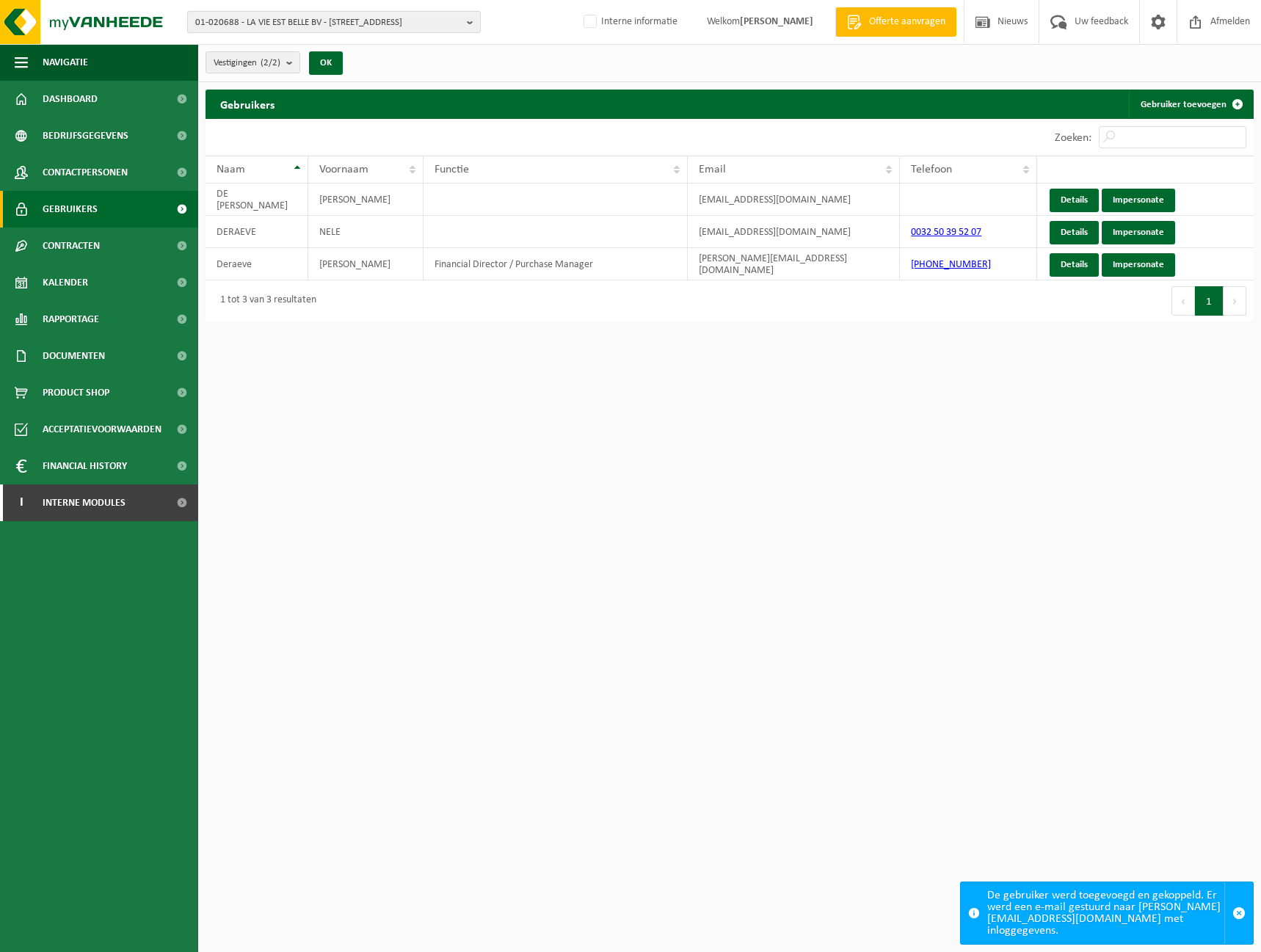
click at [390, 17] on span "01-020688 - LA VIE EST BELLE BV - [STREET_ADDRESS]" at bounding box center [328, 23] width 266 height 22
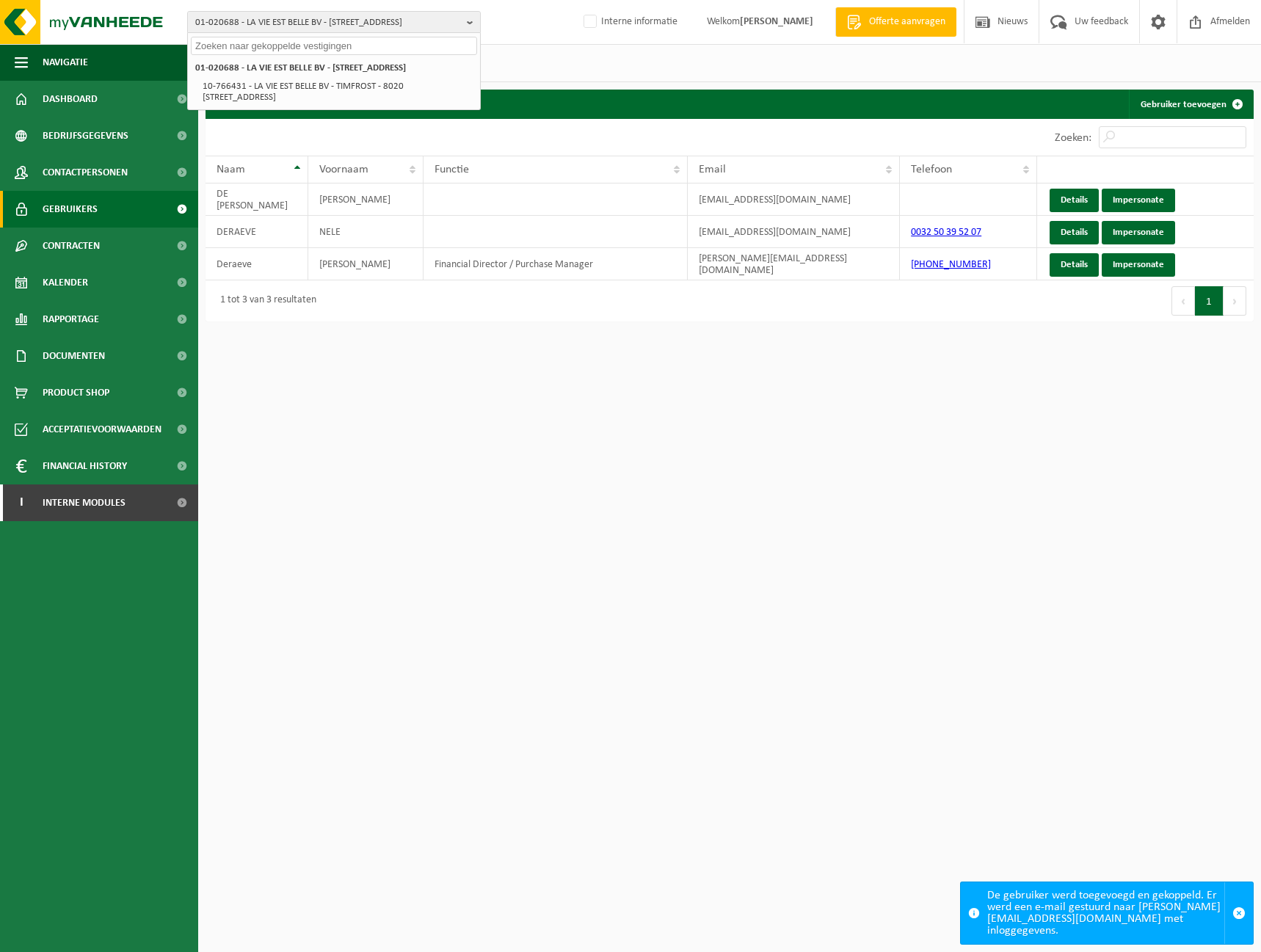
drag, startPoint x: 390, startPoint y: 17, endPoint x: 315, endPoint y: 48, distance: 81.2
paste input "10-824546"
type input "10-824546"
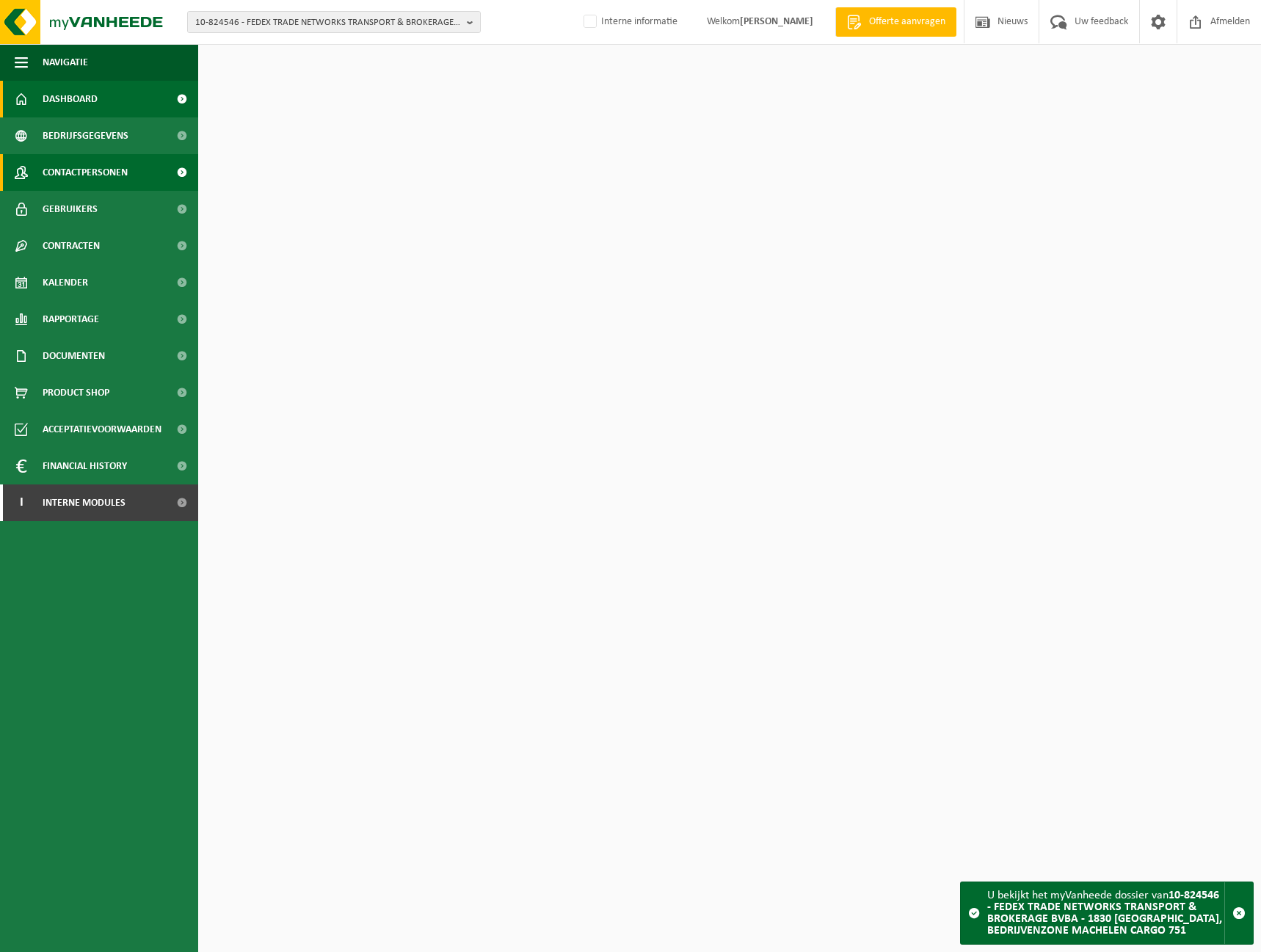
click at [79, 173] on span "Contactpersonen" at bounding box center [85, 172] width 85 height 36
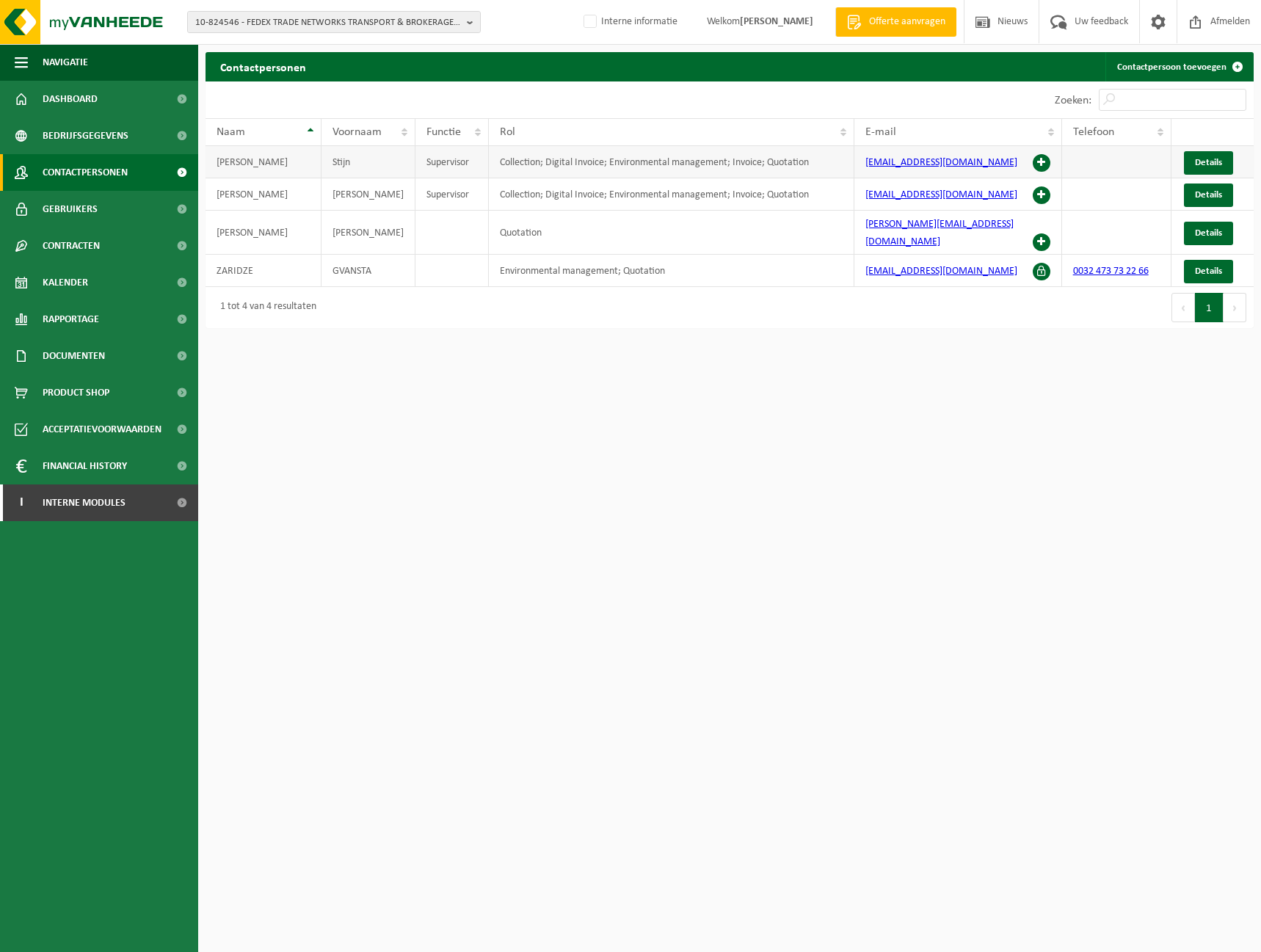
click at [1042, 164] on span at bounding box center [1041, 162] width 17 height 17
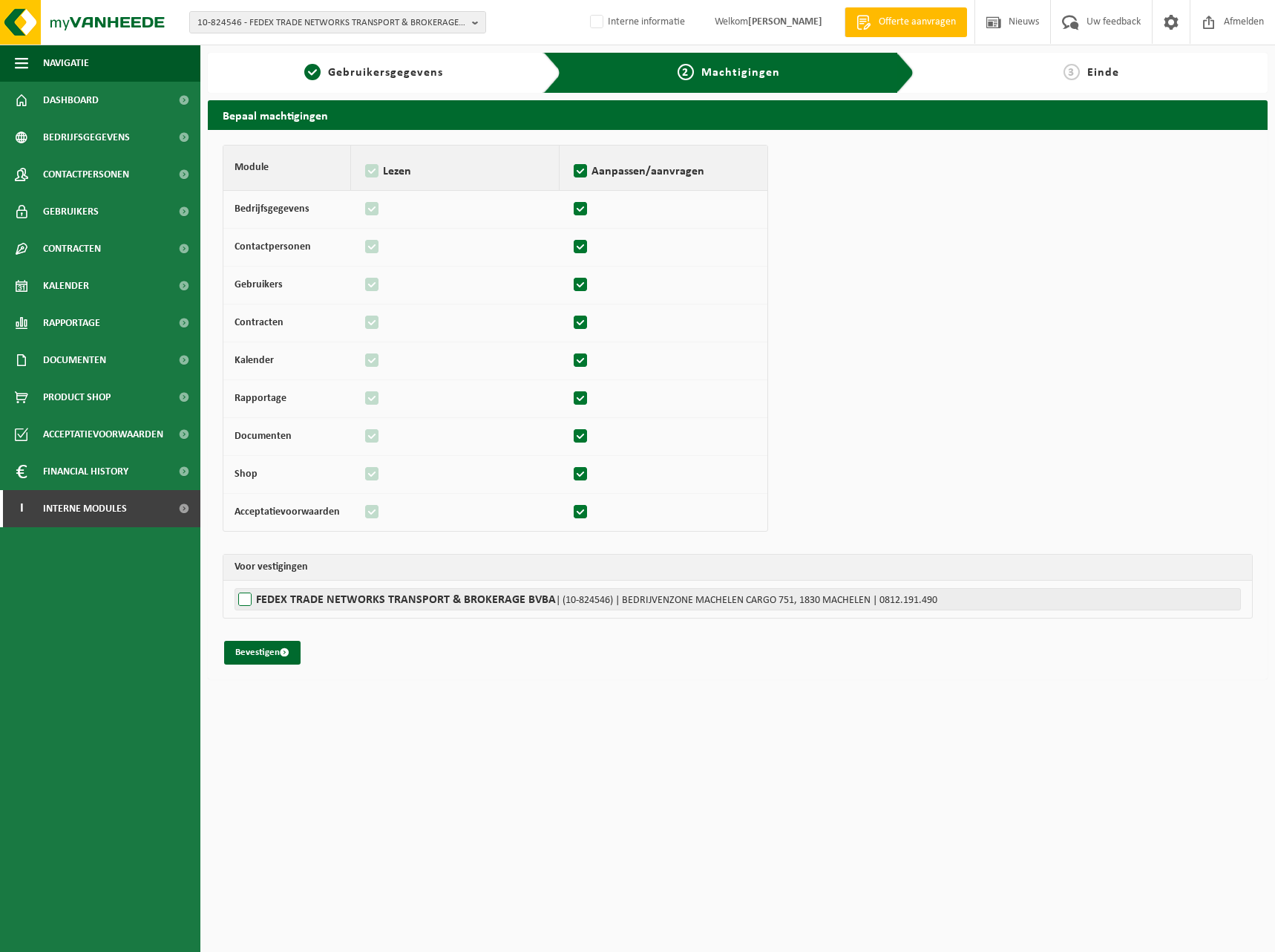
click at [247, 601] on label"] "FEDEX TRADE NETWORKS TRANSPORT & BROKERAGE BVBA | (10-824546) | BEDRIJVENZONE M…" at bounding box center [738, 599] width 1007 height 22
click at [247, 601] on input "FEDEX TRADE NETWORKS TRANSPORT & BROKERAGE BVBA | (10-824546) | BEDRIJVENZONE M…" at bounding box center [872, 599] width 1275 height 22
checkbox input "true"
click at [262, 638] on div "Module Lezen Aanpassen/aanvragen Bedrijfsgegevens Contactpersonen Gebruikers Co…" at bounding box center [738, 405] width 1030 height 520
click at [258, 645] on button "Bevestigen" at bounding box center [262, 653] width 76 height 24
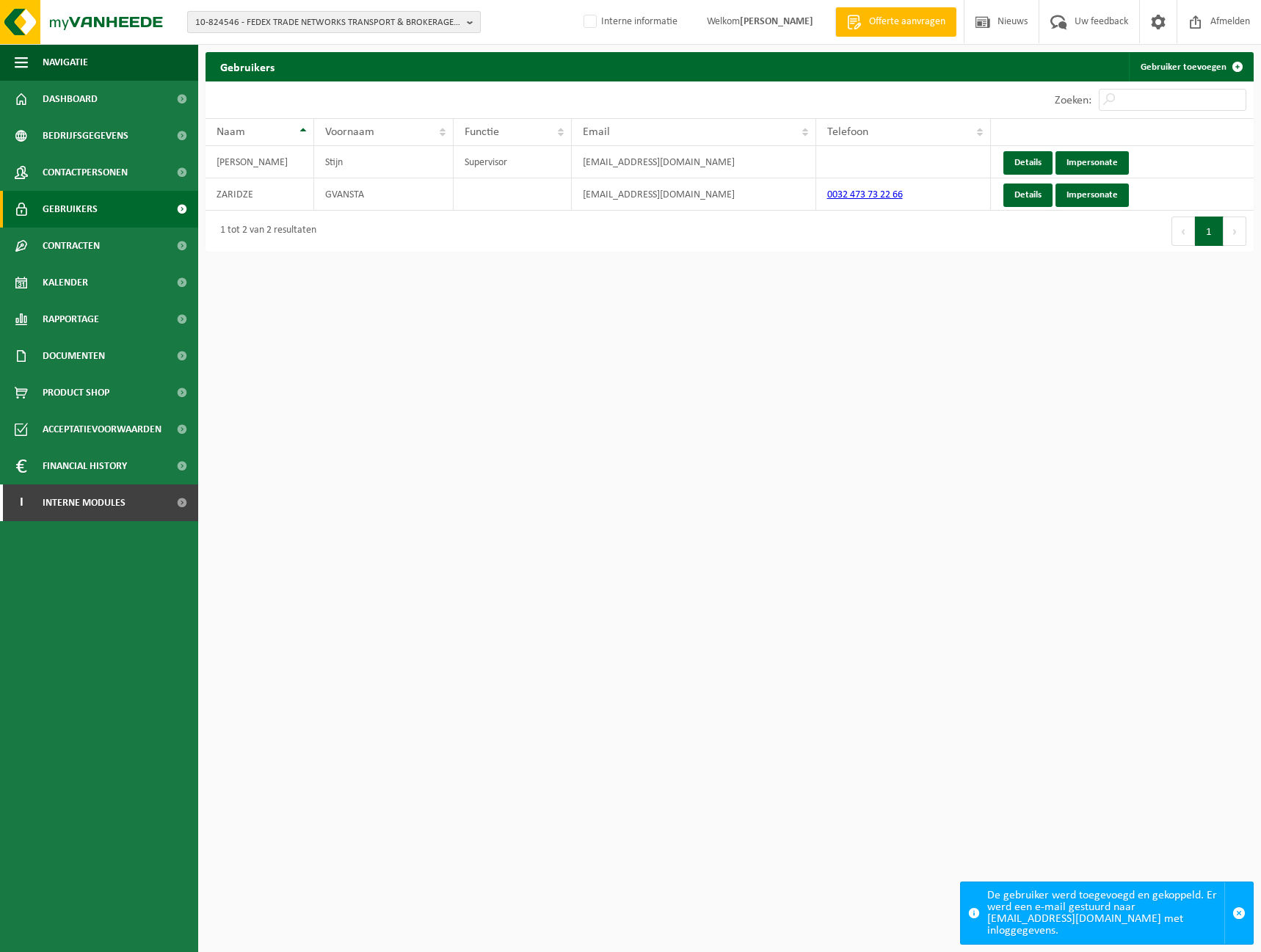
click at [263, 30] on span "10-824546 - FEDEX TRADE NETWORKS TRANSPORT & BROKERAGE BVBA - 1830 [GEOGRAPHIC_…" at bounding box center [328, 23] width 266 height 22
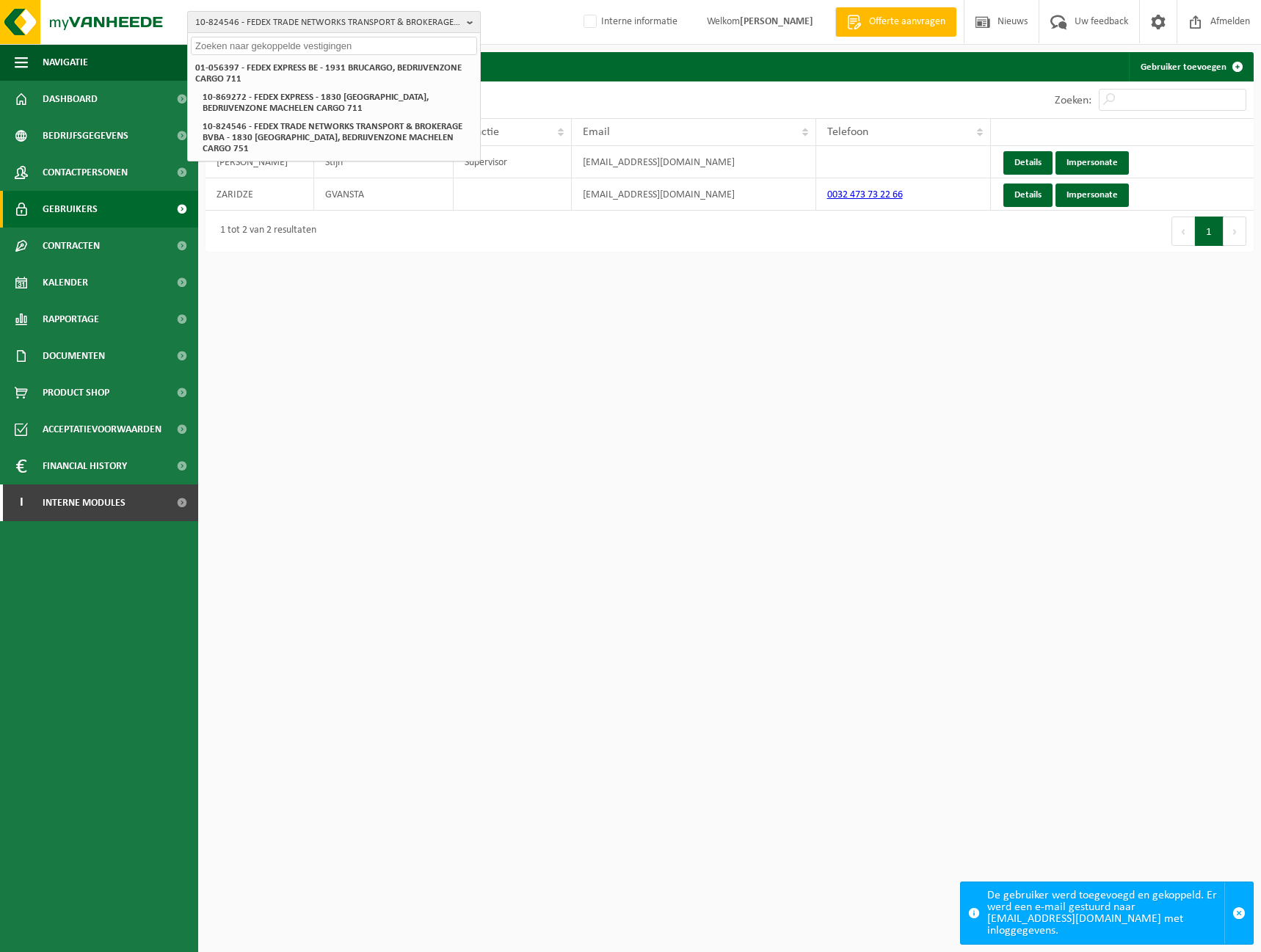
paste input "10-824546"
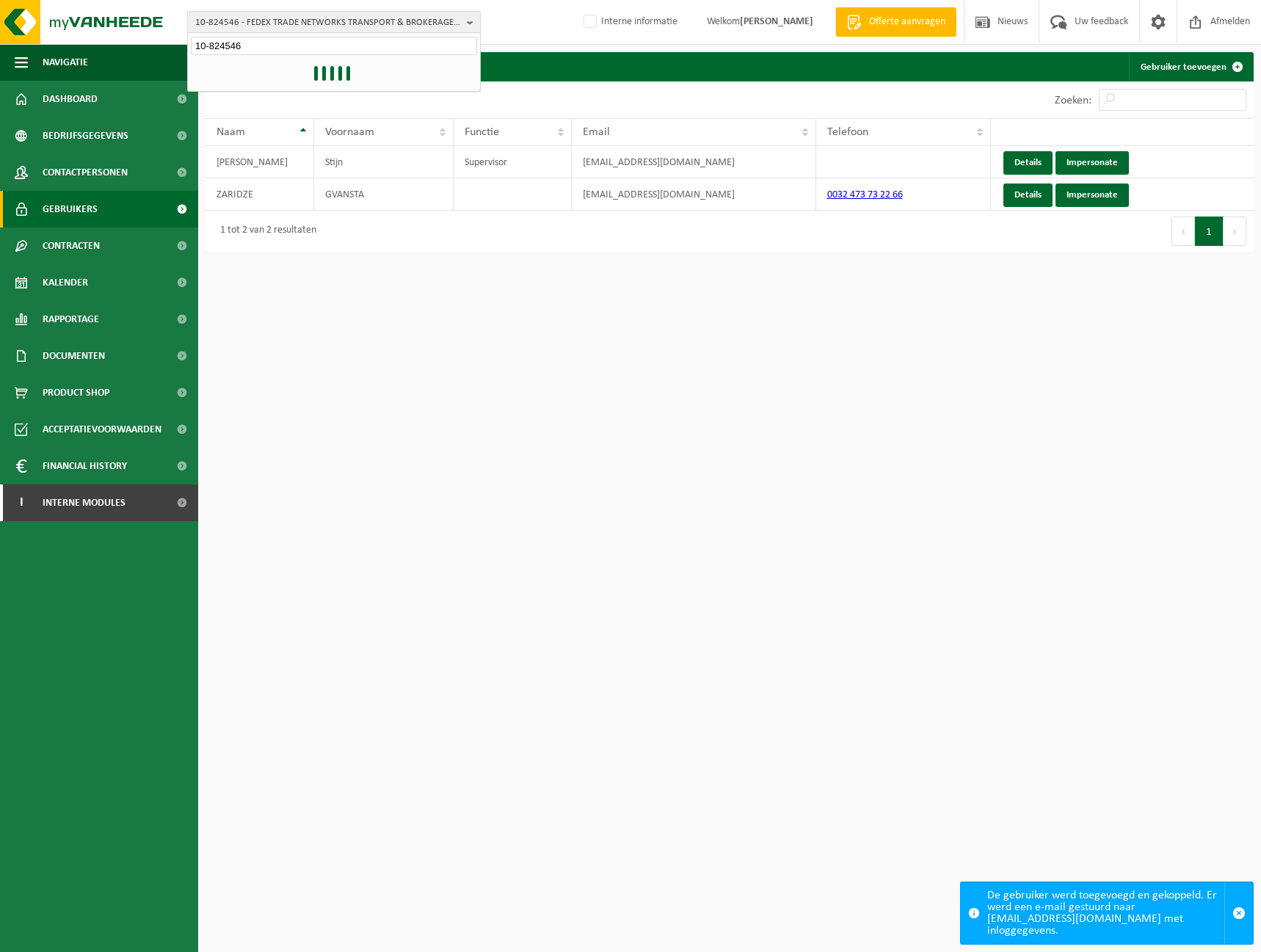
type input "10-824546"
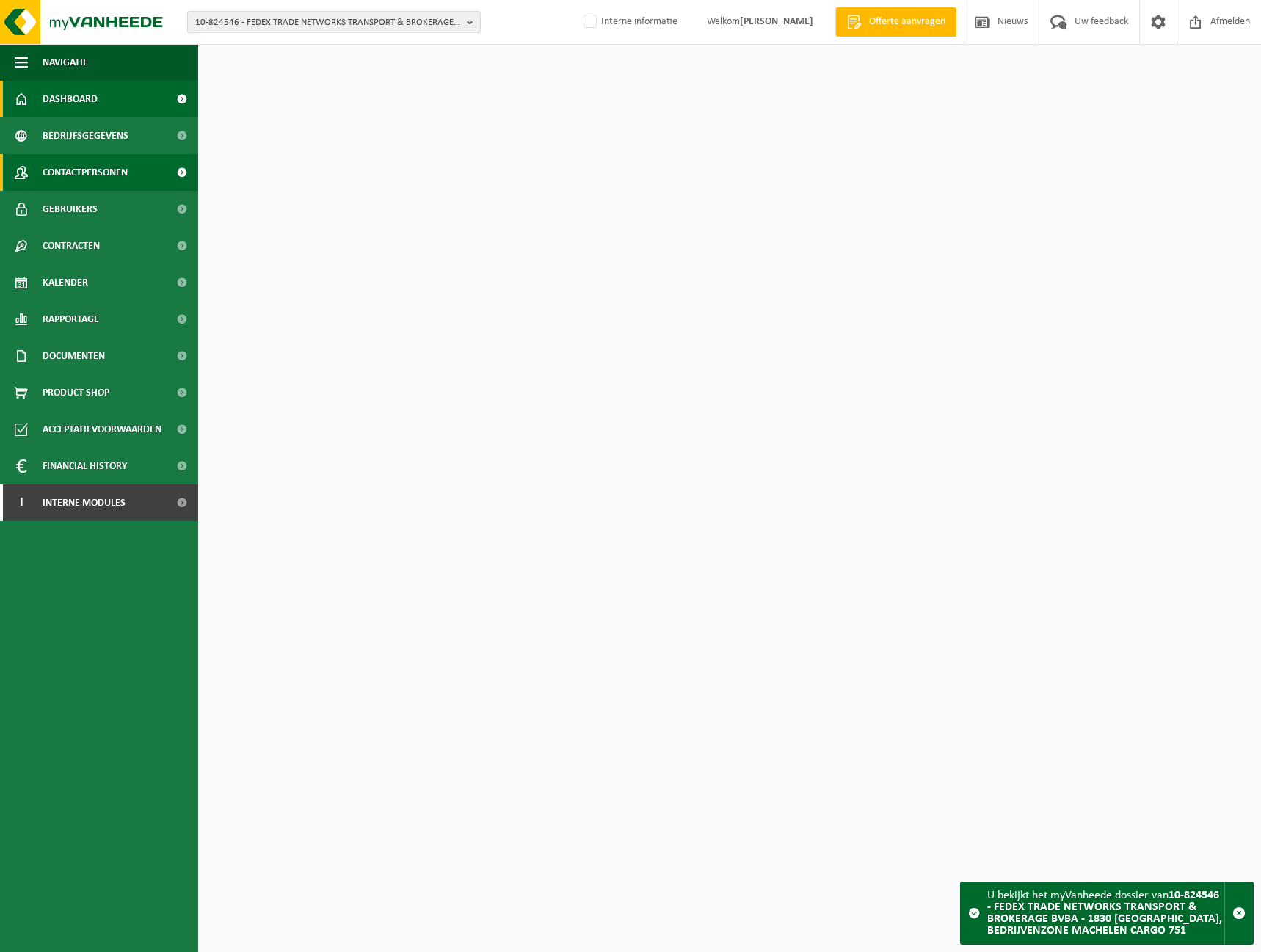
click at [64, 170] on span "Contactpersonen" at bounding box center [85, 172] width 85 height 36
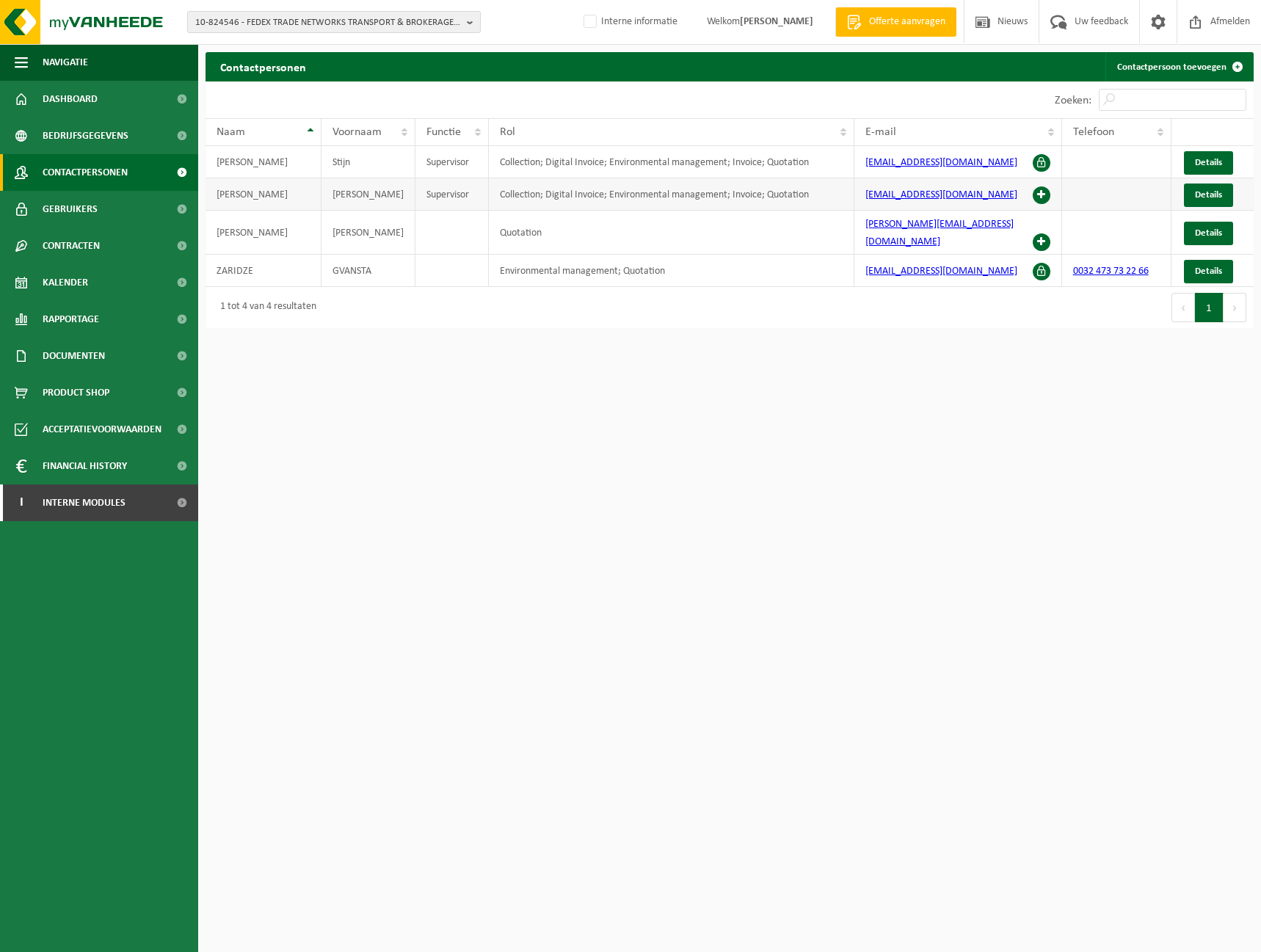
click at [1037, 195] on span at bounding box center [1041, 194] width 17 height 17
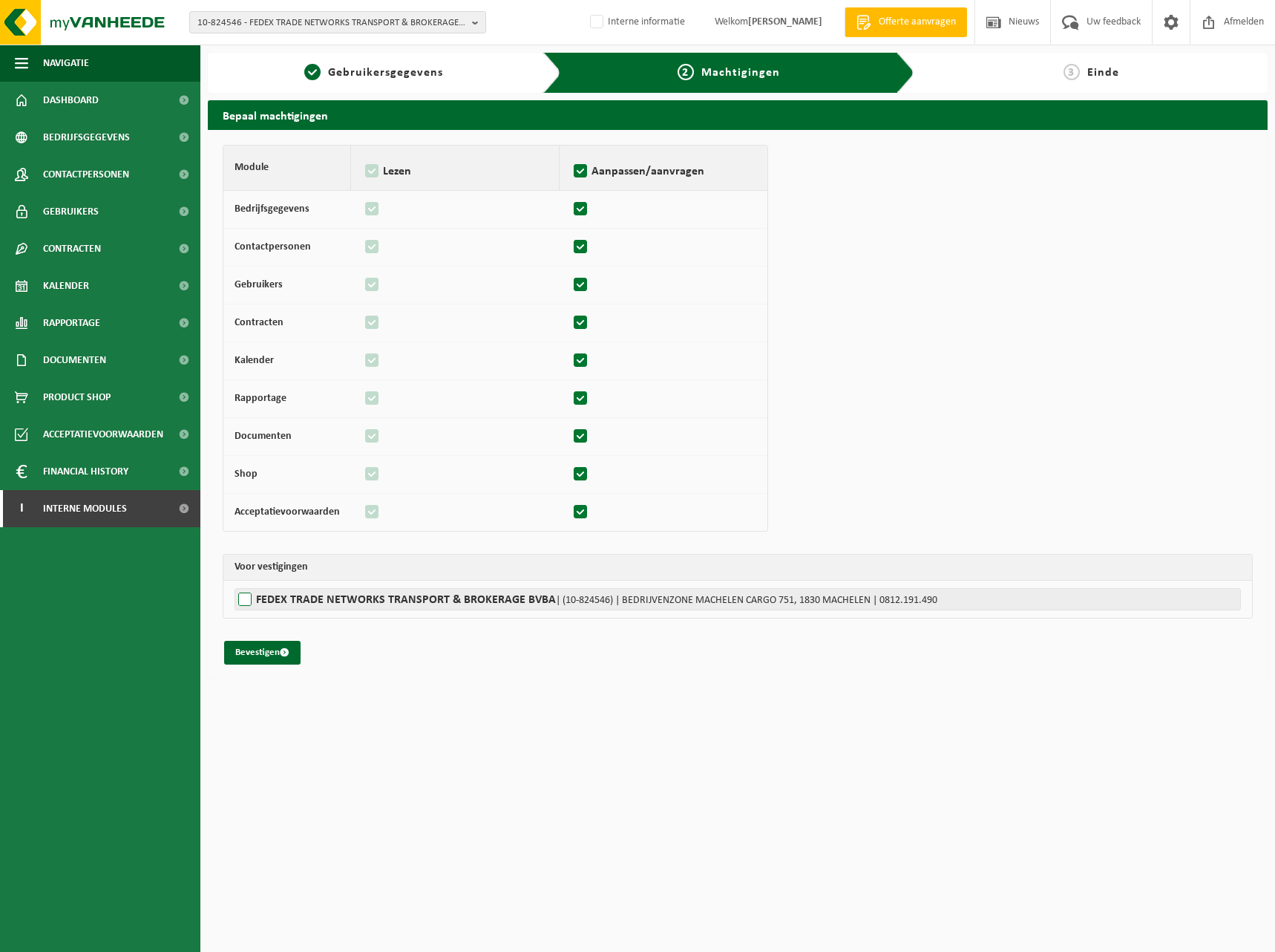
click at [324, 599] on label"] "FEDEX TRADE NETWORKS TRANSPORT & BROKERAGE BVBA | (10-824546) | BEDRIJVENZONE M…" at bounding box center [738, 599] width 1007 height 22
click at [324, 599] on input "FEDEX TRADE NETWORKS TRANSPORT & BROKERAGE BVBA | (10-824546) | BEDRIJVENZONE M…" at bounding box center [872, 599] width 1275 height 22
checkbox input "true"
click at [277, 655] on button "Bevestigen" at bounding box center [262, 653] width 76 height 24
